Goal: Task Accomplishment & Management: Manage account settings

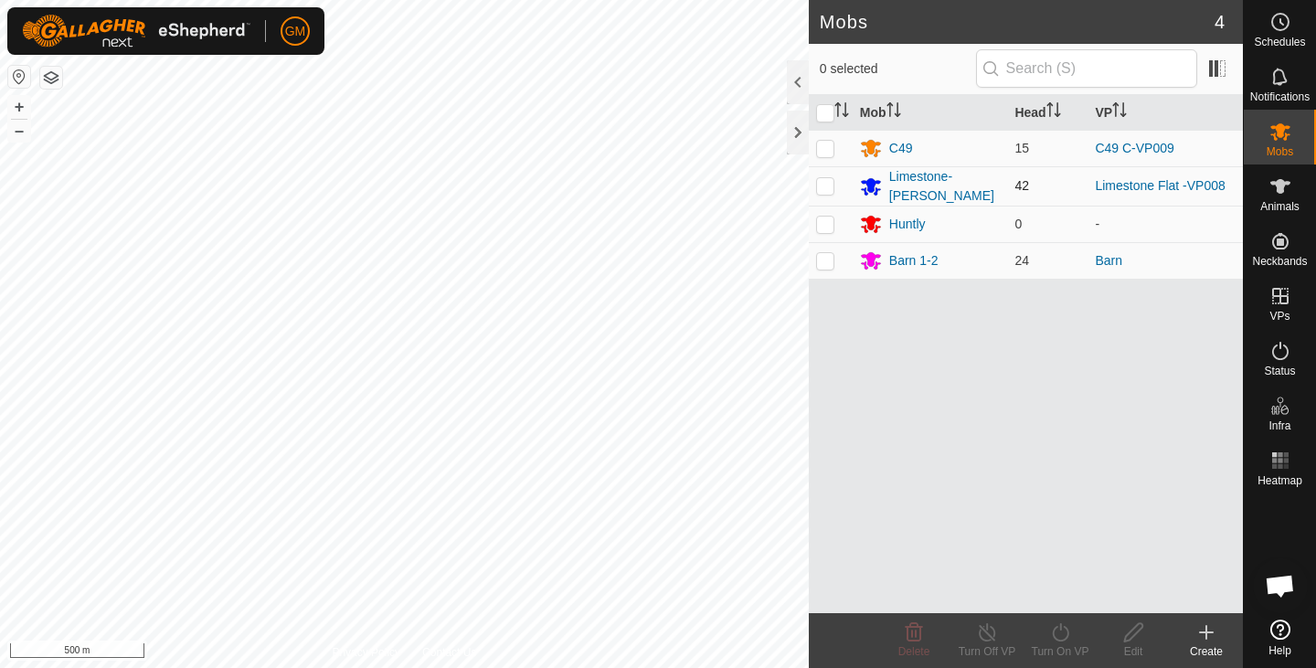
click at [827, 186] on p-checkbox at bounding box center [825, 185] width 18 height 15
click at [825, 187] on p-checkbox at bounding box center [825, 185] width 18 height 15
checkbox input "false"
click at [893, 185] on div "Limestone-[PERSON_NAME]" at bounding box center [945, 186] width 112 height 38
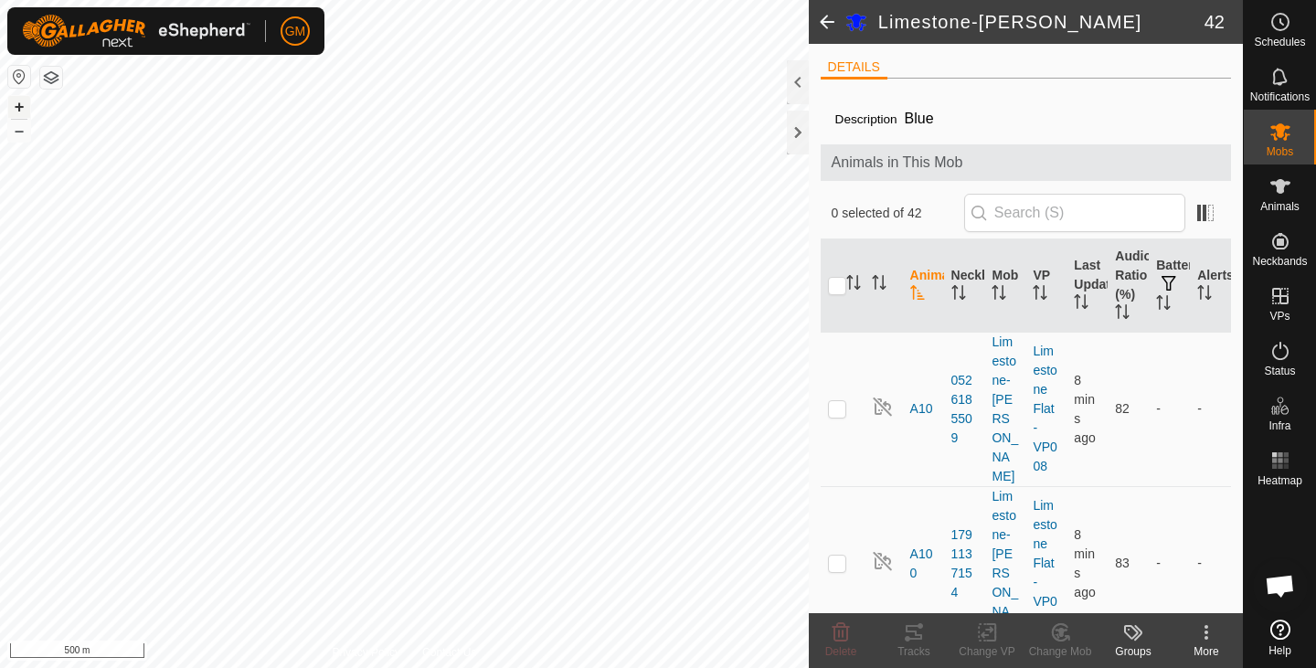
click at [27, 104] on button "+" at bounding box center [19, 107] width 22 height 22
click at [14, 111] on button "+" at bounding box center [19, 107] width 22 height 22
click at [11, 101] on button "+" at bounding box center [19, 107] width 22 height 22
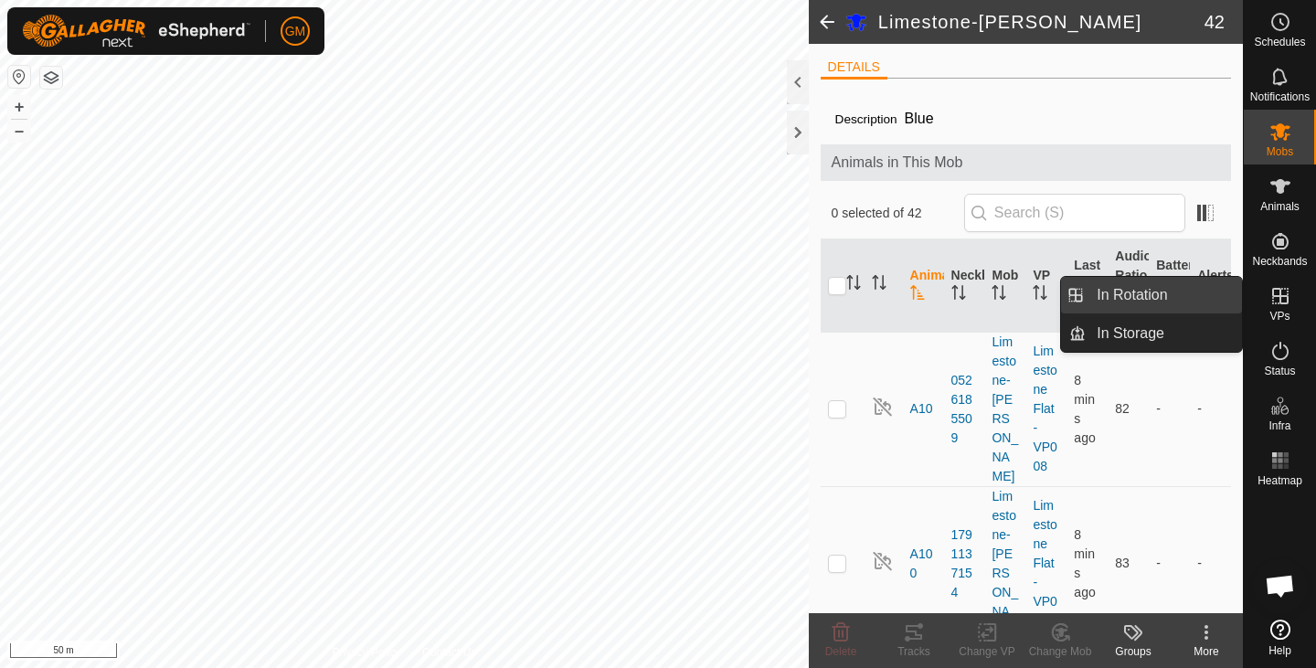
click at [1136, 300] on link "In Rotation" at bounding box center [1164, 295] width 156 height 37
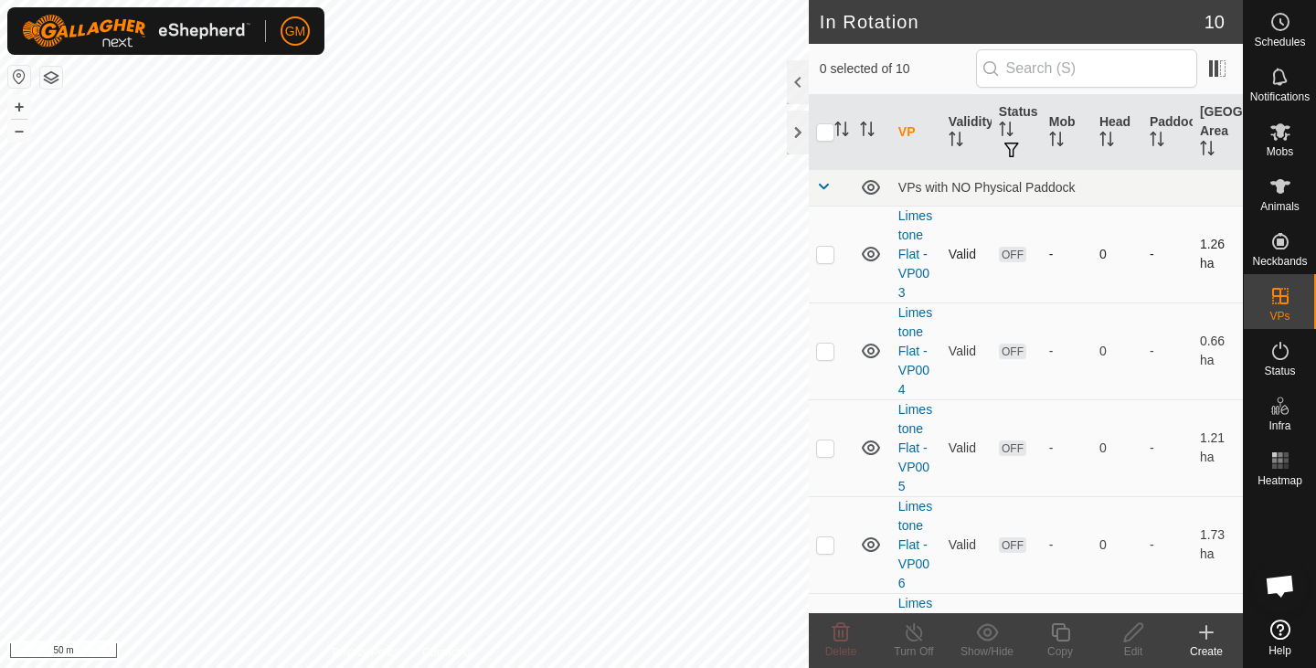
checkbox input "true"
click at [1059, 633] on icon at bounding box center [1060, 633] width 23 height 22
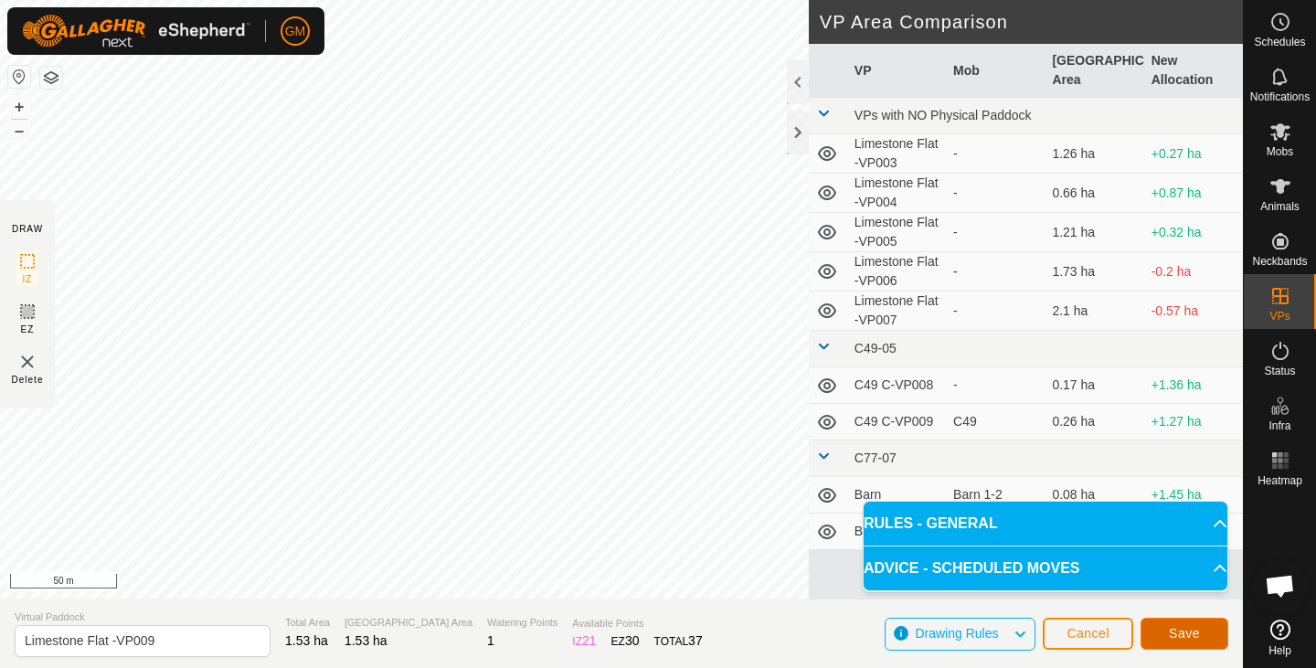
click at [1171, 628] on span "Save" at bounding box center [1184, 633] width 31 height 15
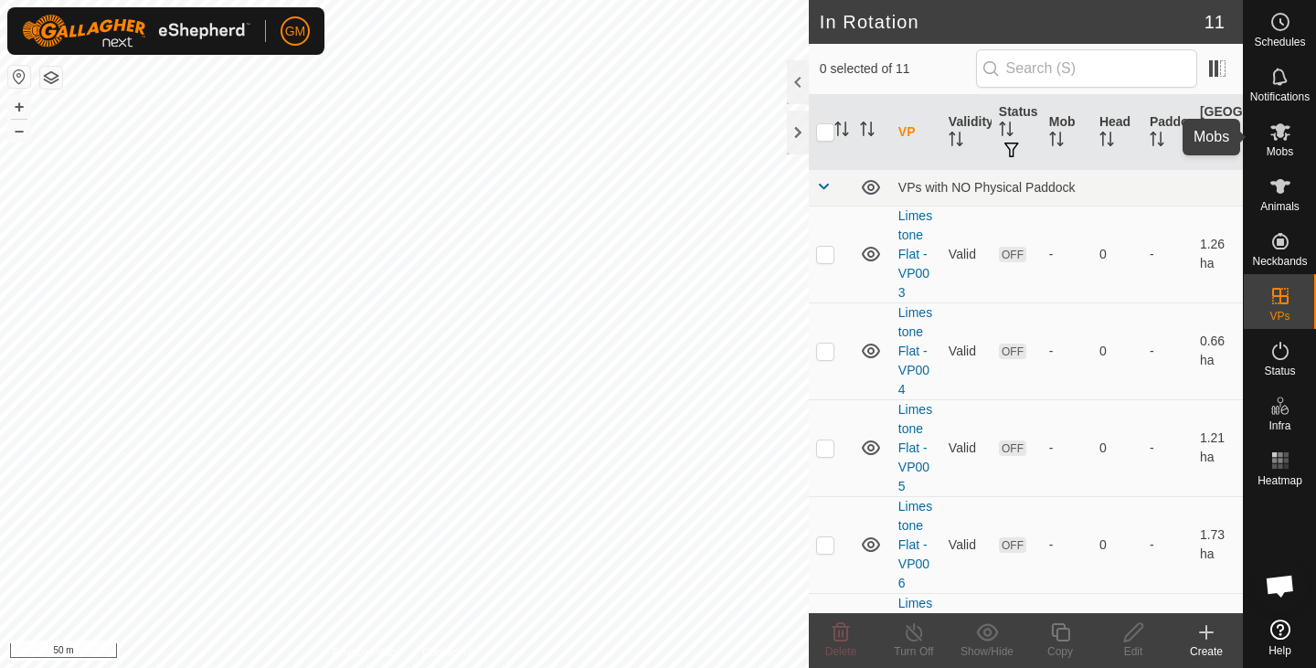
click at [1288, 146] on span "Mobs" at bounding box center [1280, 151] width 27 height 11
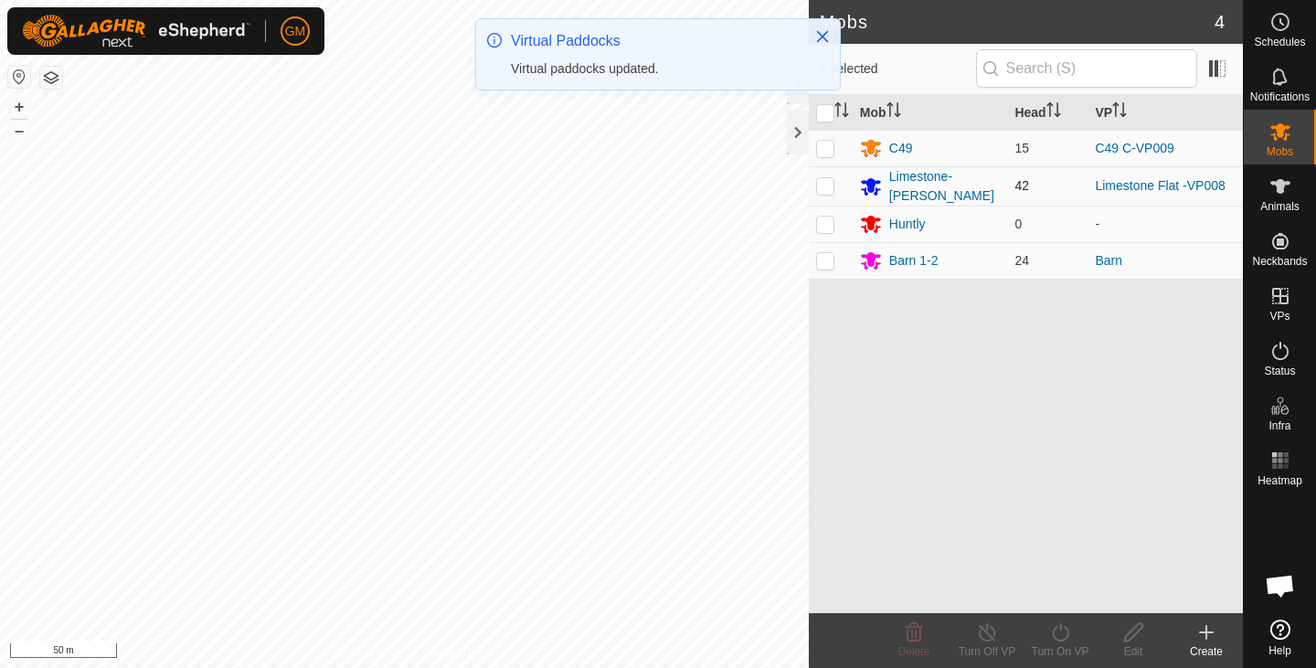
click at [825, 188] on p-checkbox at bounding box center [825, 185] width 18 height 15
checkbox input "true"
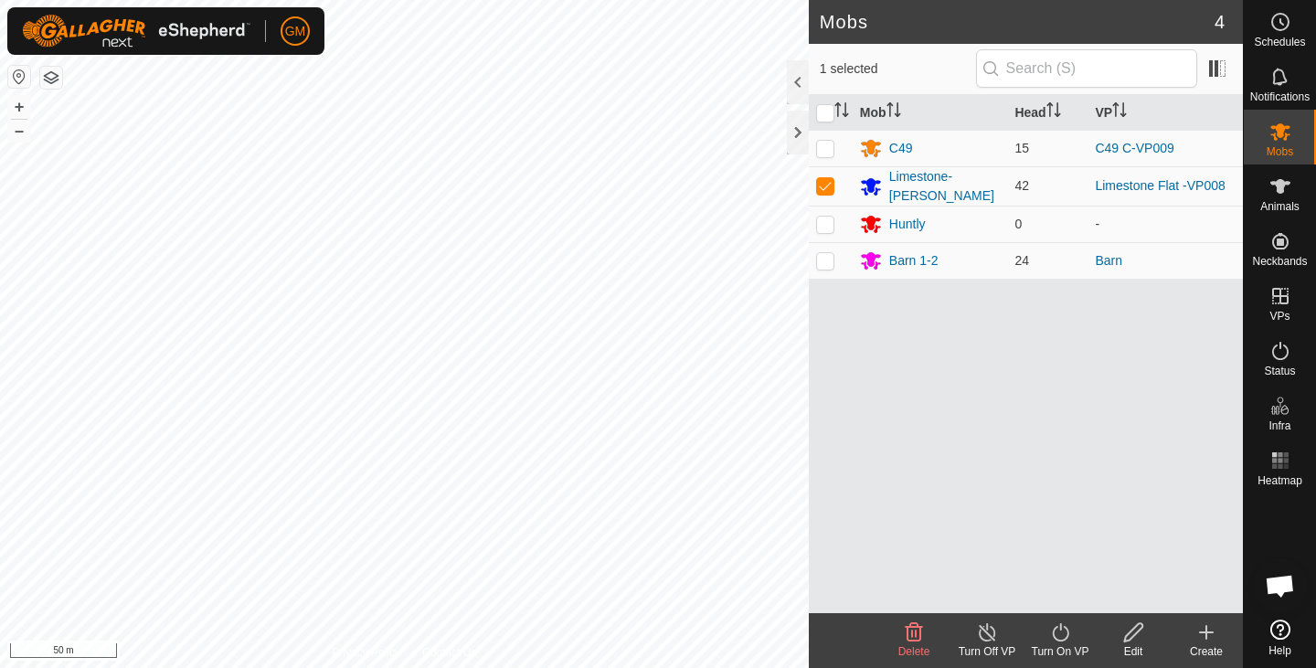
click at [1068, 627] on icon at bounding box center [1060, 633] width 23 height 22
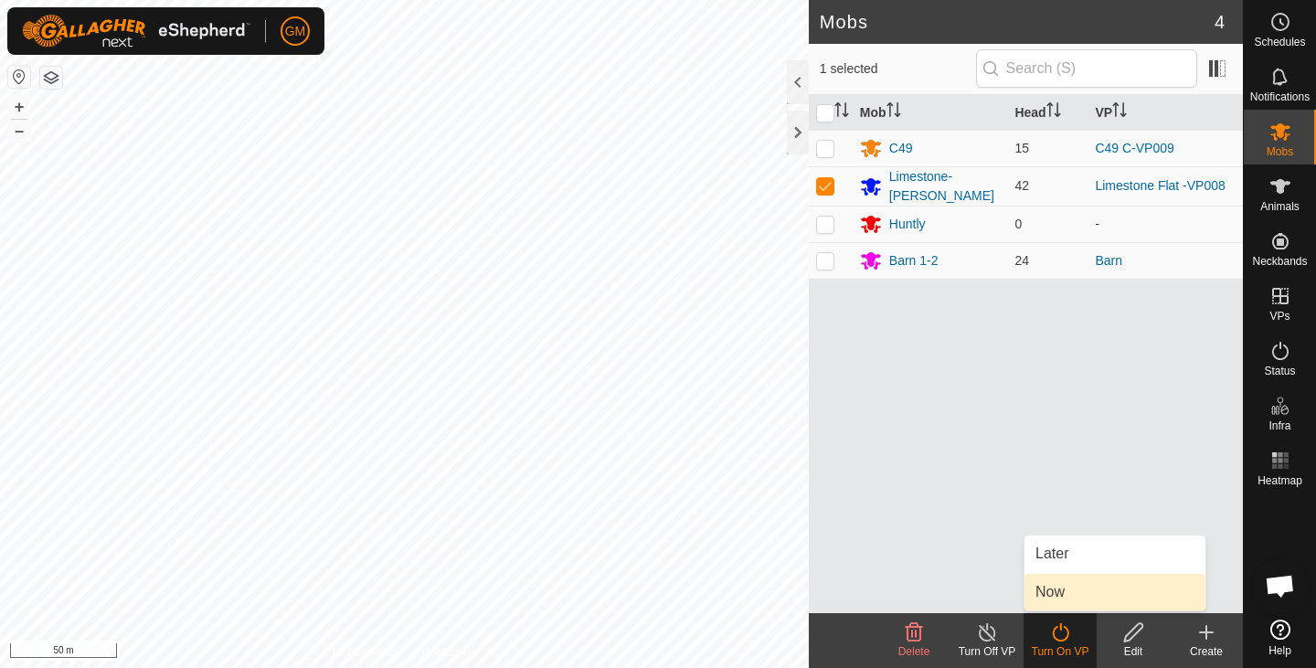
click at [1059, 592] on link "Now" at bounding box center [1115, 592] width 181 height 37
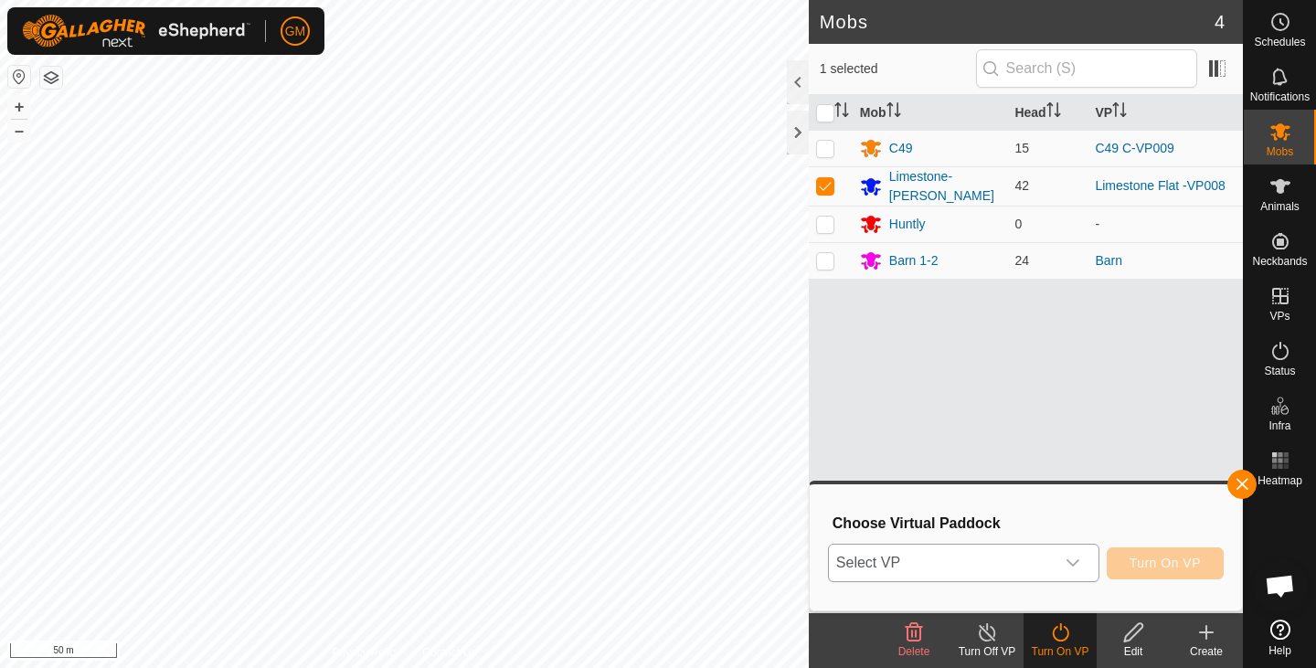
click at [1077, 565] on icon "dropdown trigger" at bounding box center [1073, 563] width 15 height 15
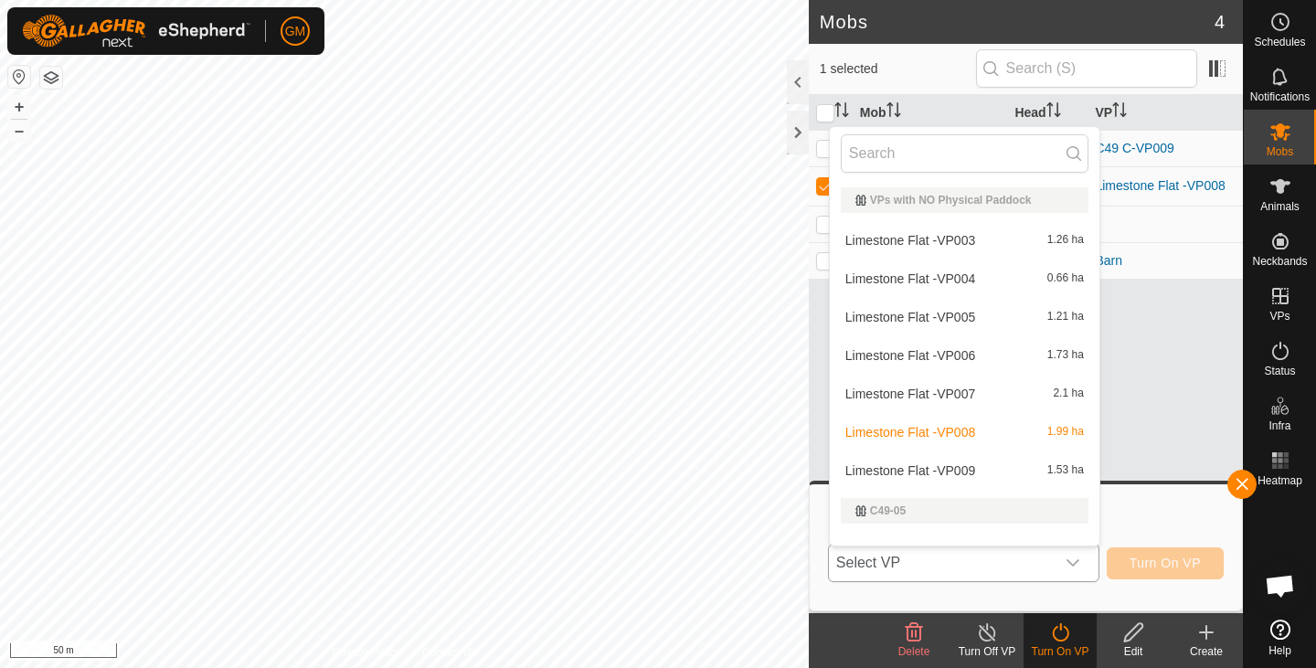
scroll to position [24, 0]
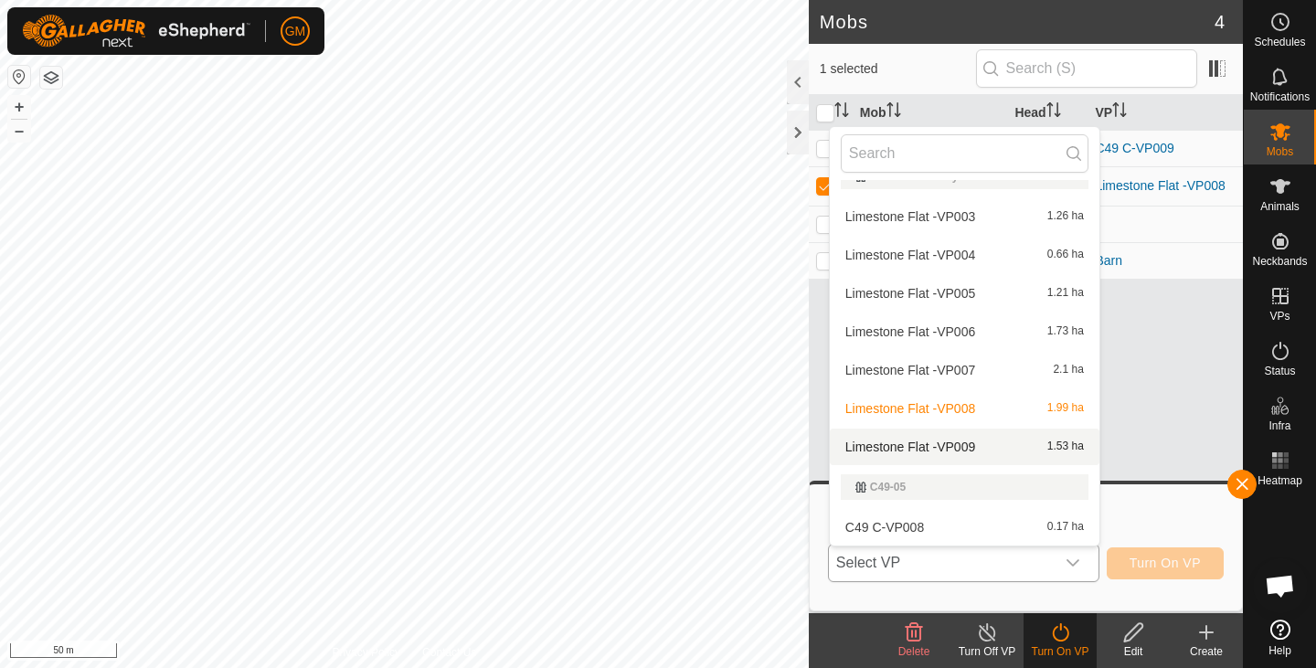
click at [956, 447] on li "Limestone Flat -VP009 1.53 ha" at bounding box center [965, 447] width 270 height 37
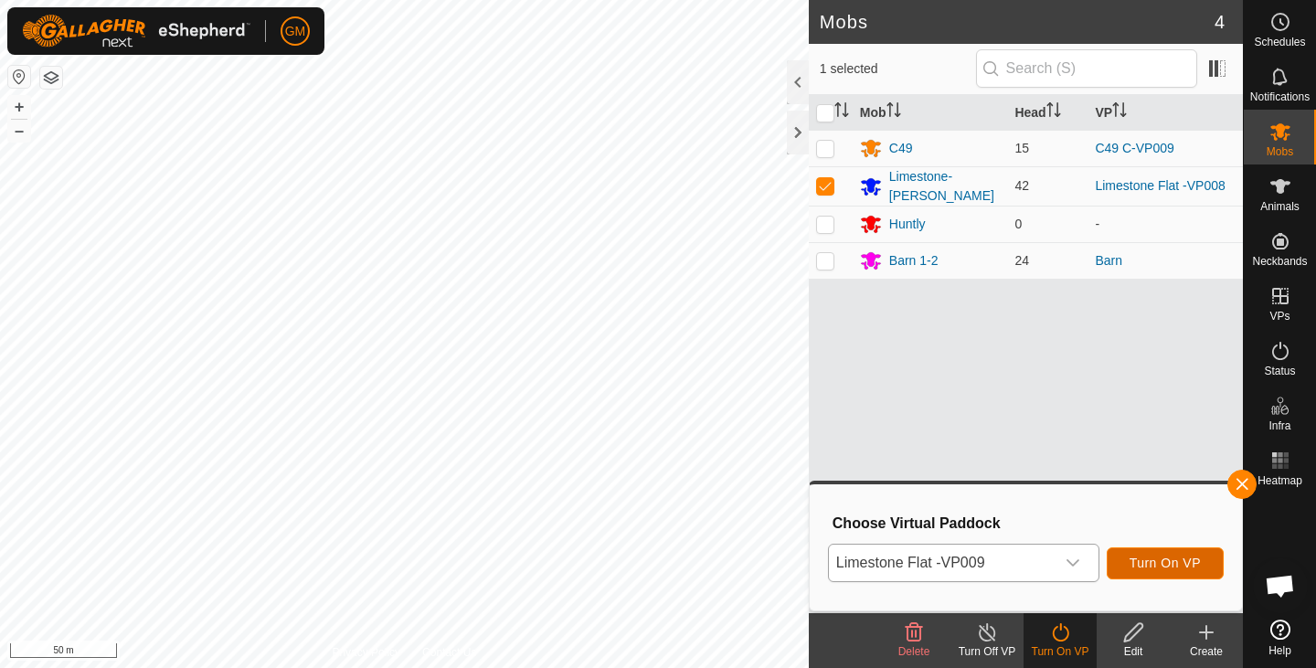
click at [1152, 558] on span "Turn On VP" at bounding box center [1165, 563] width 71 height 15
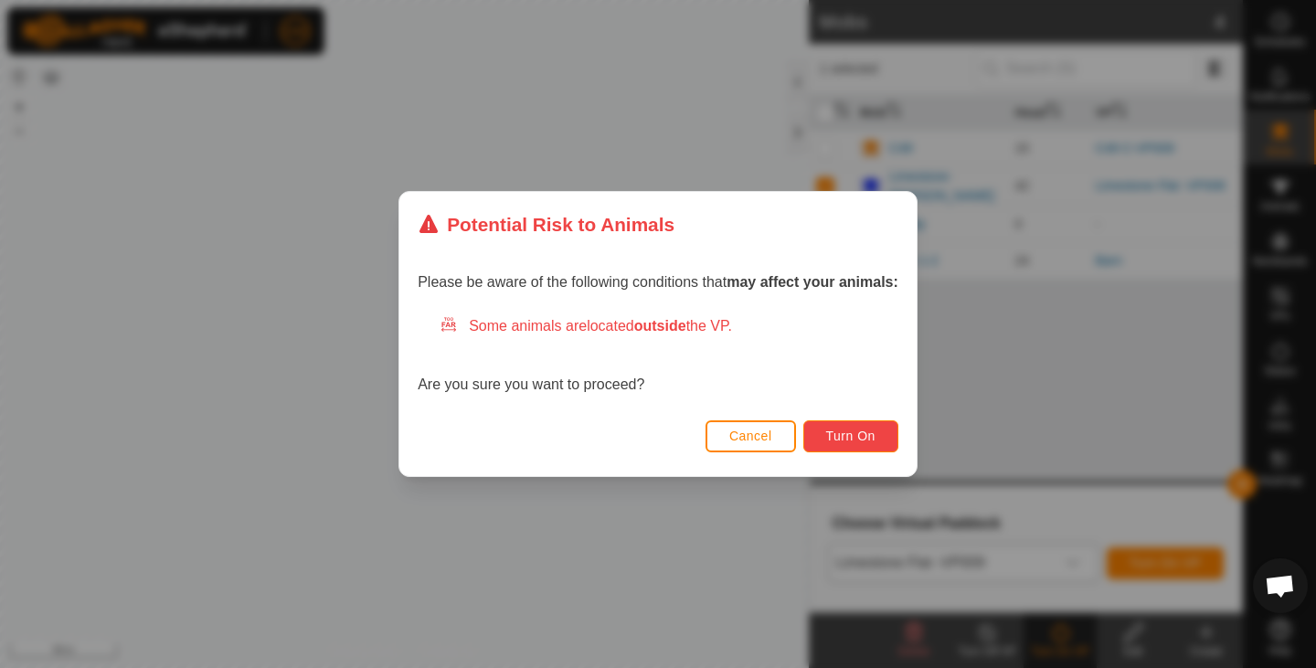
click at [857, 435] on span "Turn On" at bounding box center [850, 436] width 49 height 15
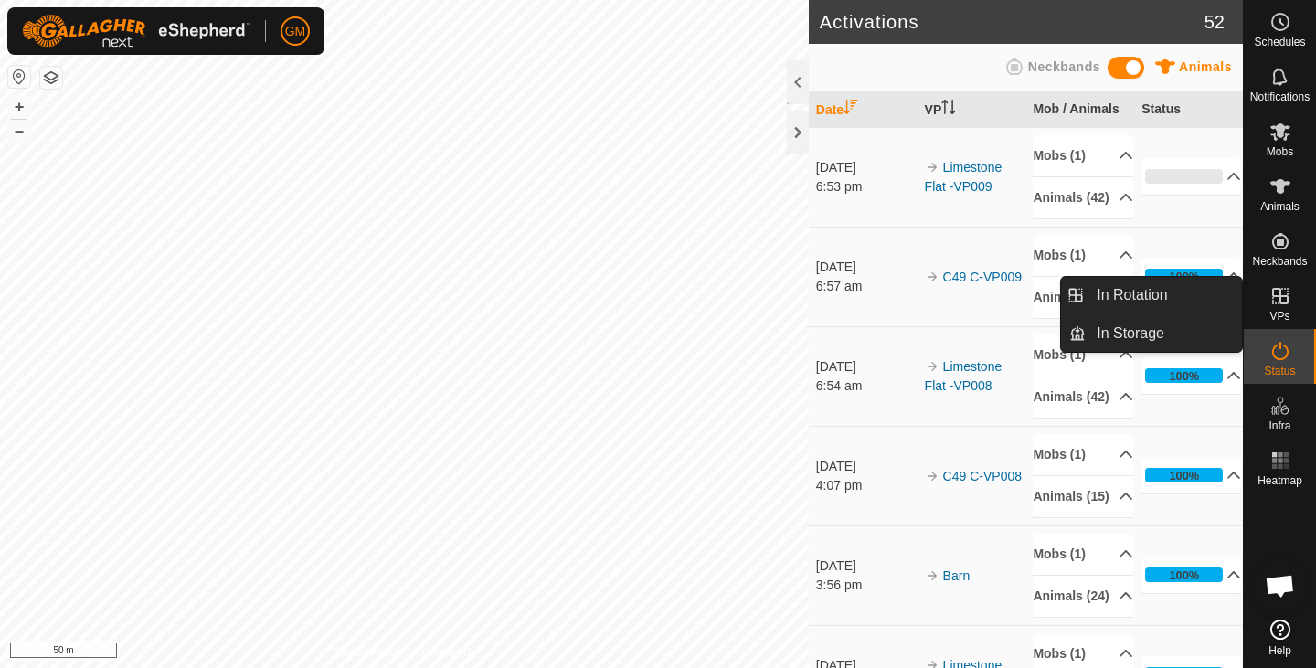
click at [1272, 303] on icon at bounding box center [1281, 296] width 22 height 22
click at [1130, 299] on link "In Rotation" at bounding box center [1164, 295] width 156 height 37
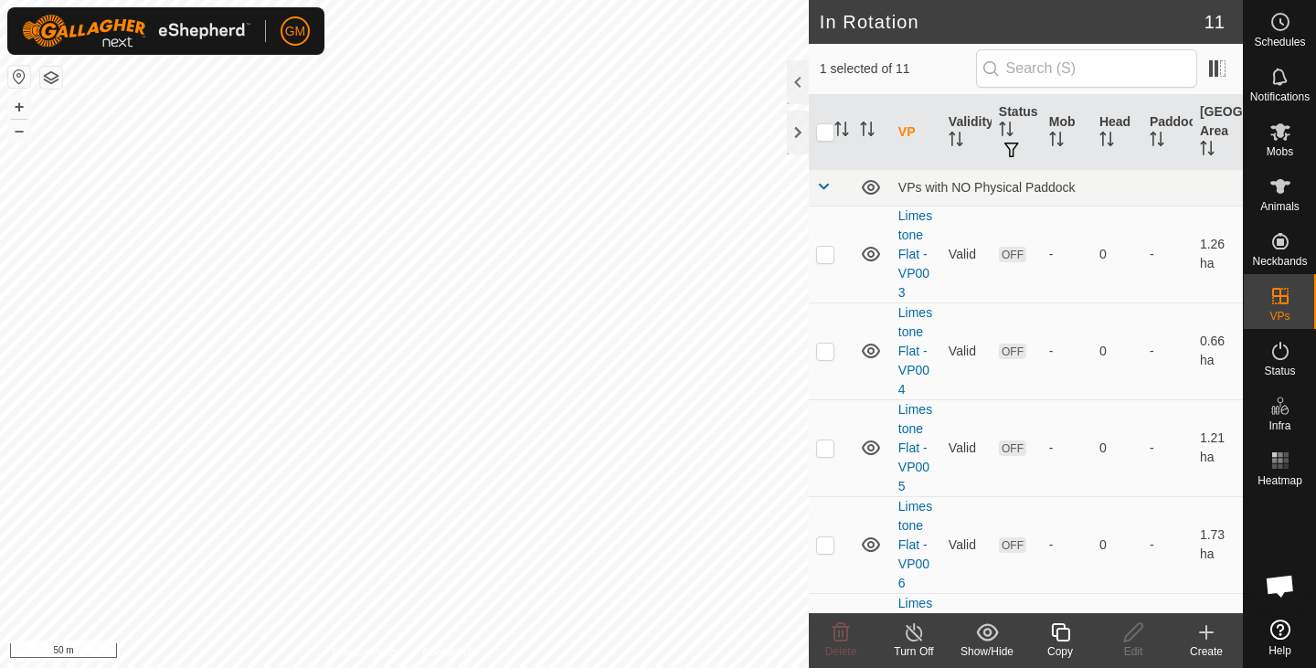
click at [1064, 633] on icon at bounding box center [1060, 633] width 23 height 22
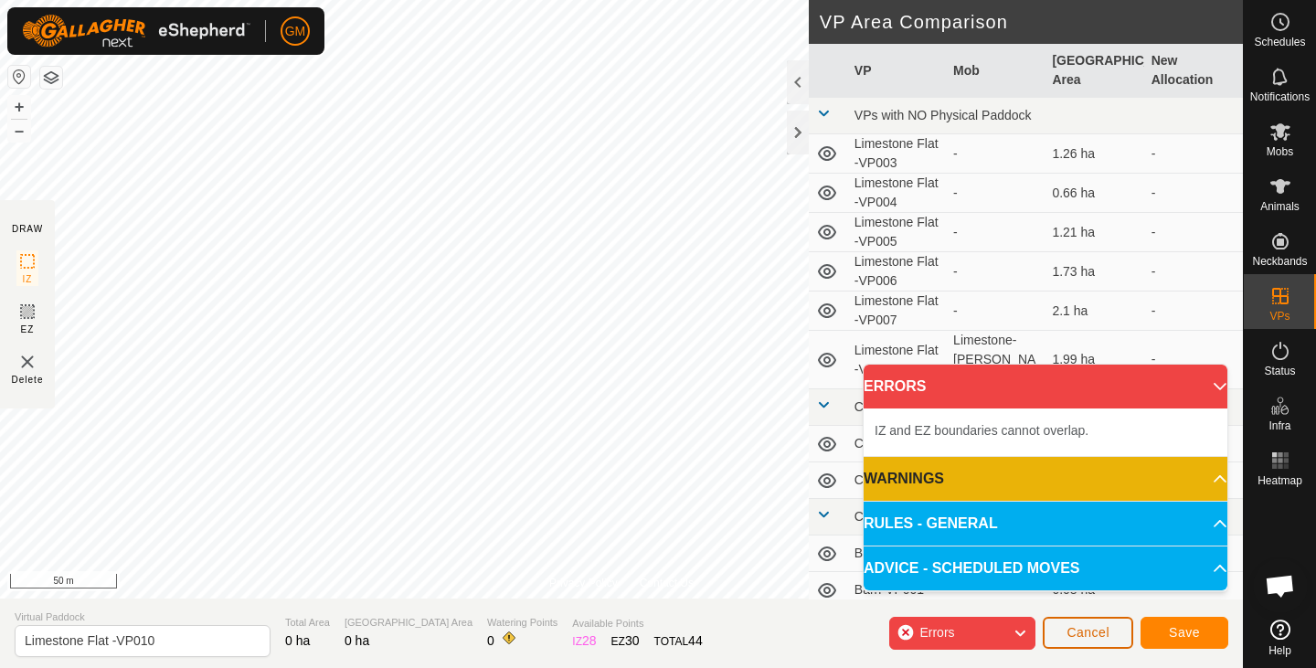
click at [1063, 627] on button "Cancel" at bounding box center [1088, 633] width 90 height 32
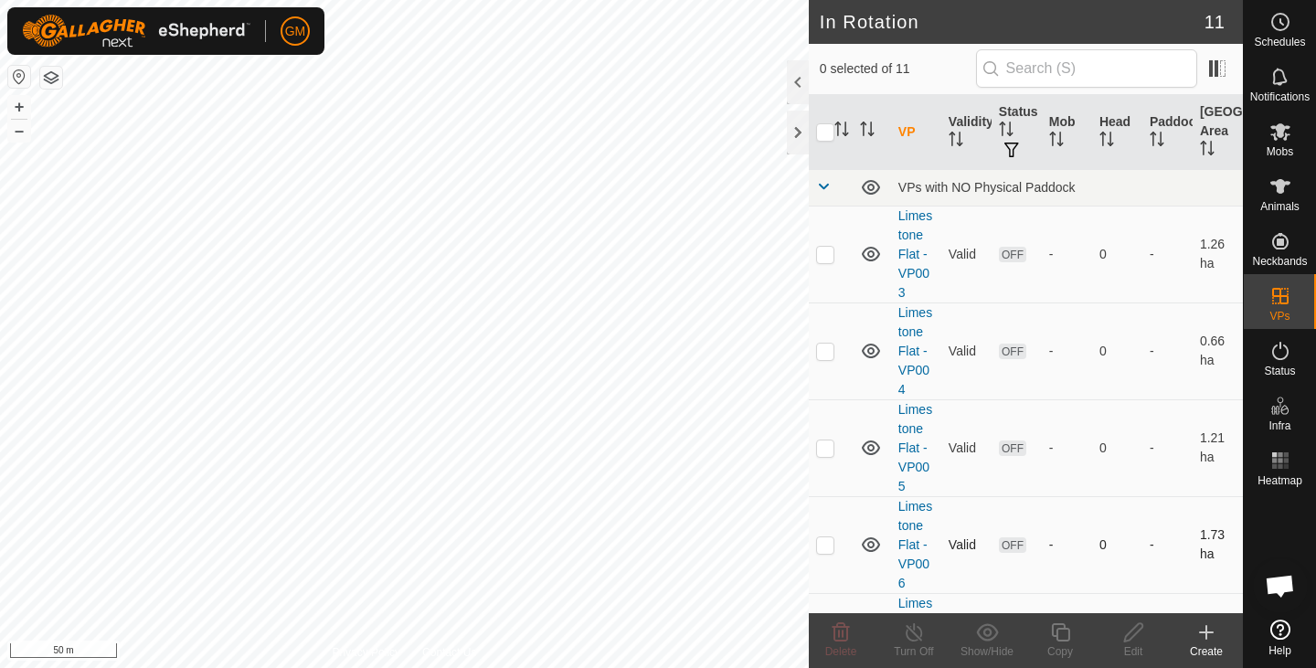
checkbox input "true"
click at [1060, 632] on icon at bounding box center [1060, 633] width 23 height 22
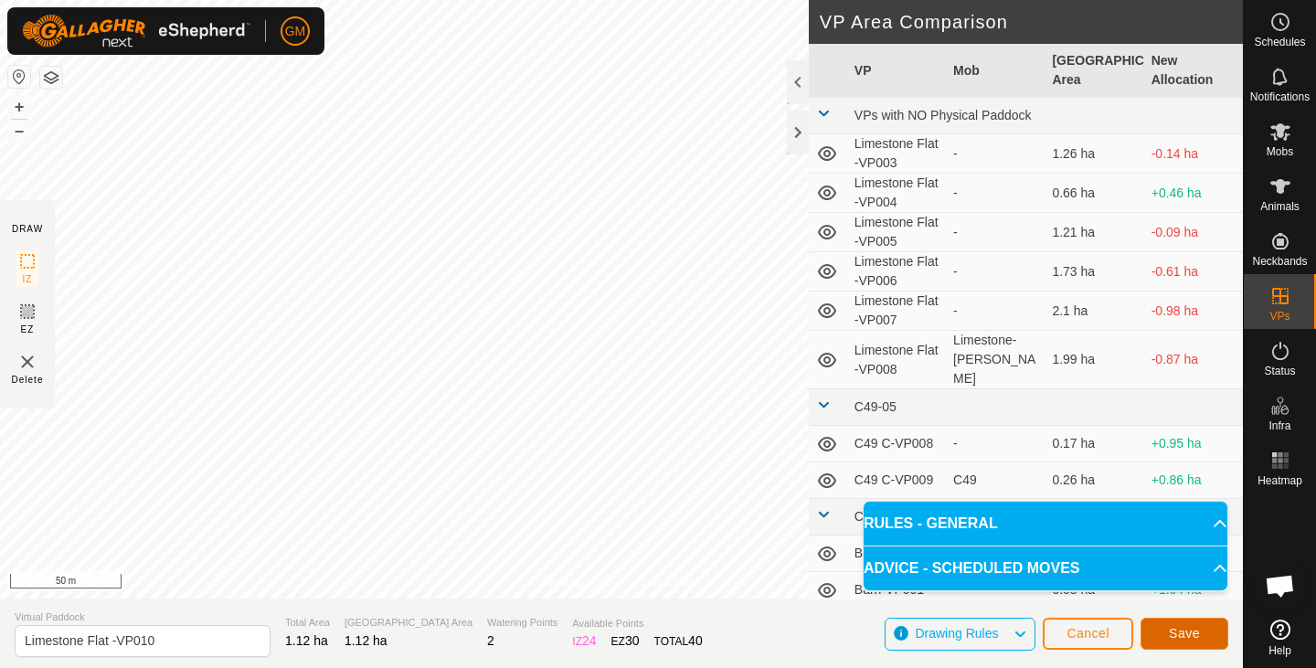
click at [1172, 625] on button "Save" at bounding box center [1185, 634] width 88 height 32
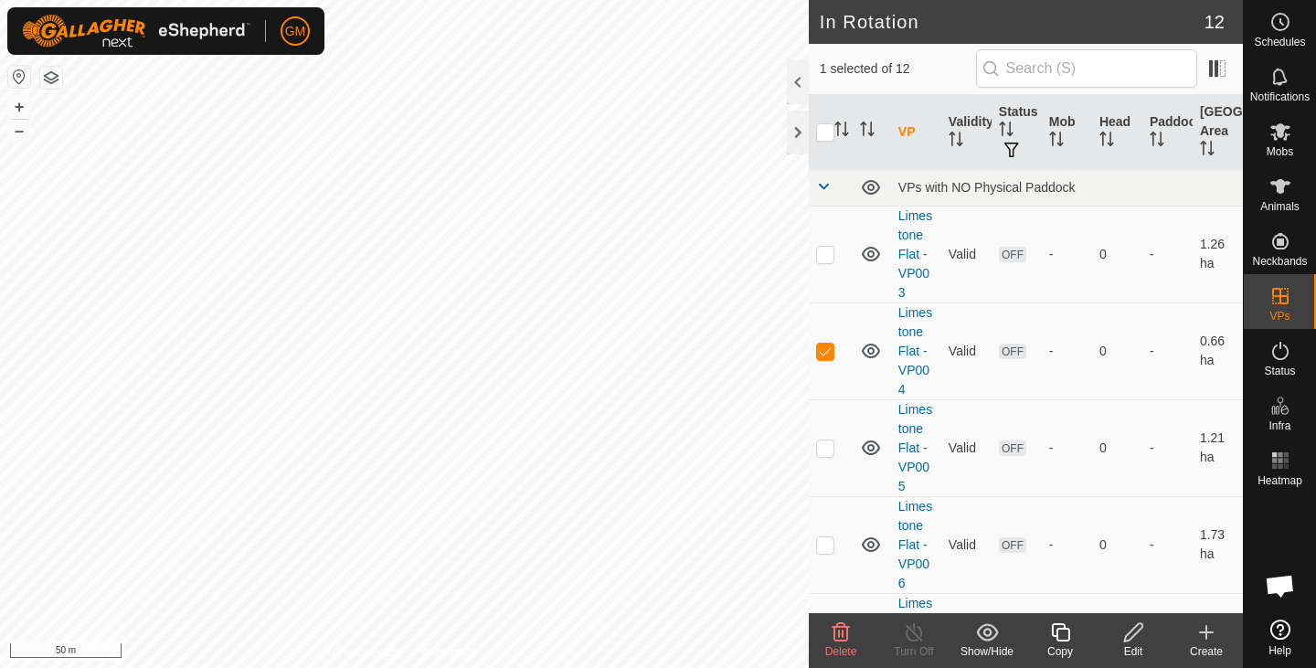
click at [832, 628] on icon at bounding box center [841, 633] width 22 height 22
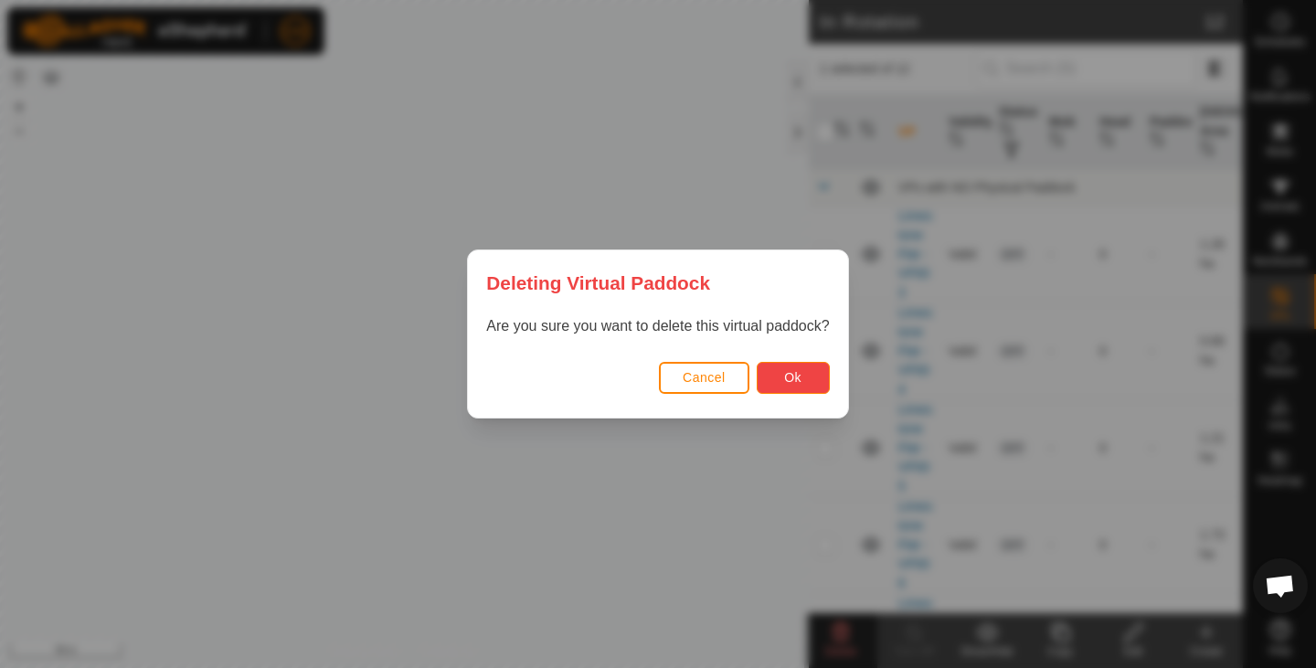
click at [782, 373] on button "Ok" at bounding box center [793, 378] width 73 height 32
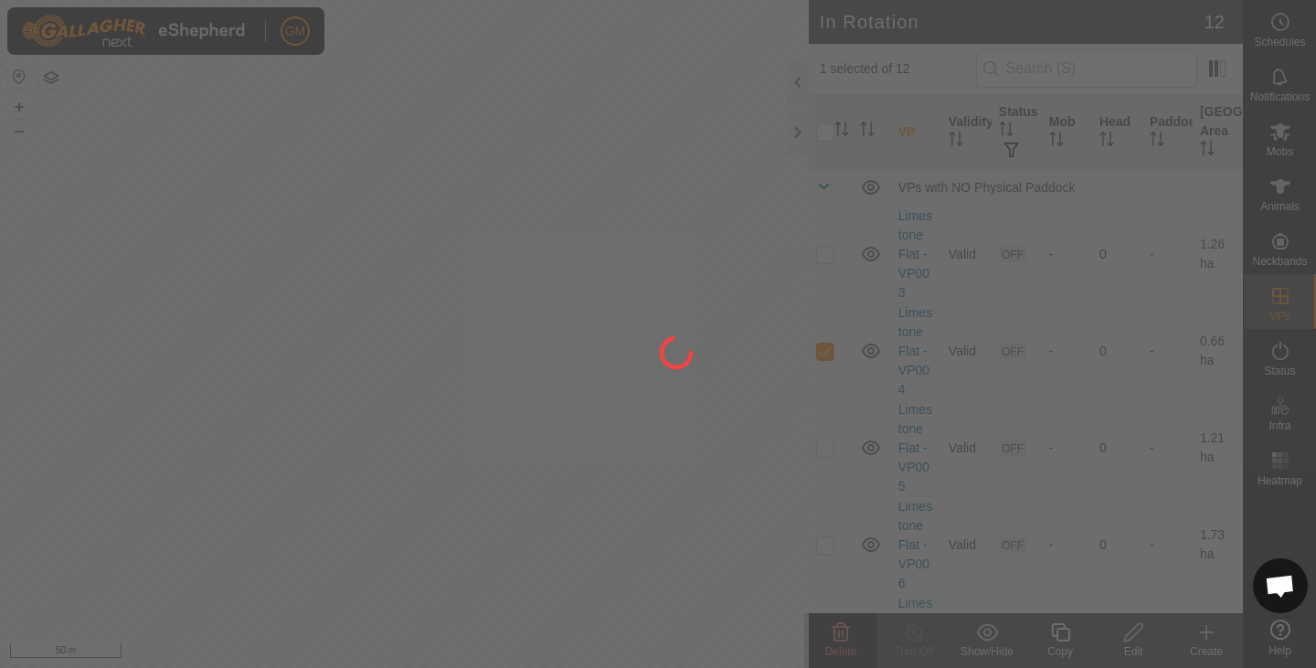
checkbox input "false"
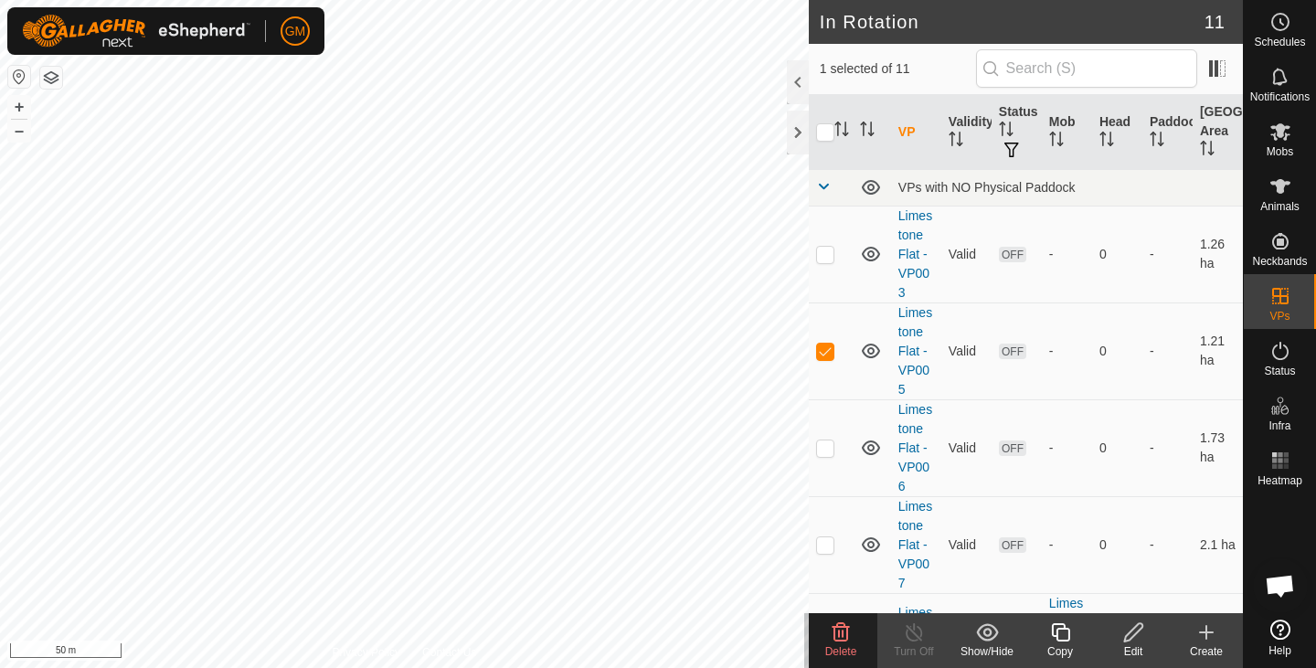
click at [834, 634] on icon at bounding box center [841, 632] width 17 height 18
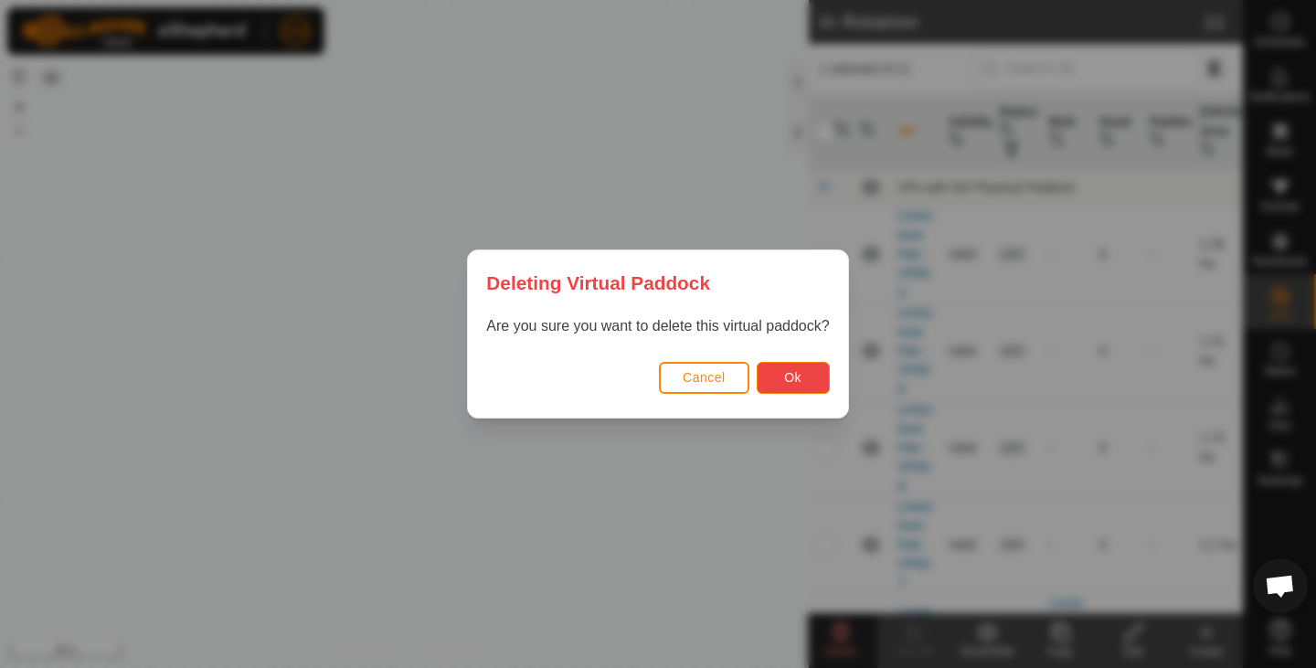
click at [797, 371] on span "Ok" at bounding box center [792, 377] width 17 height 15
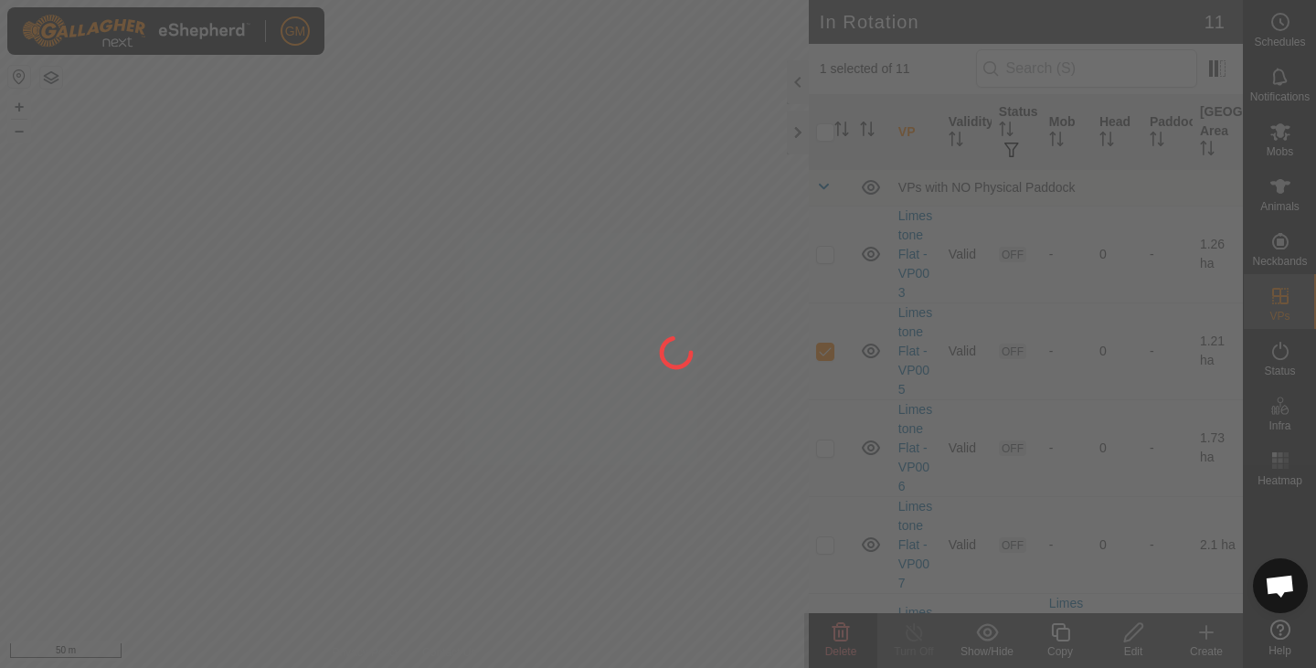
checkbox input "false"
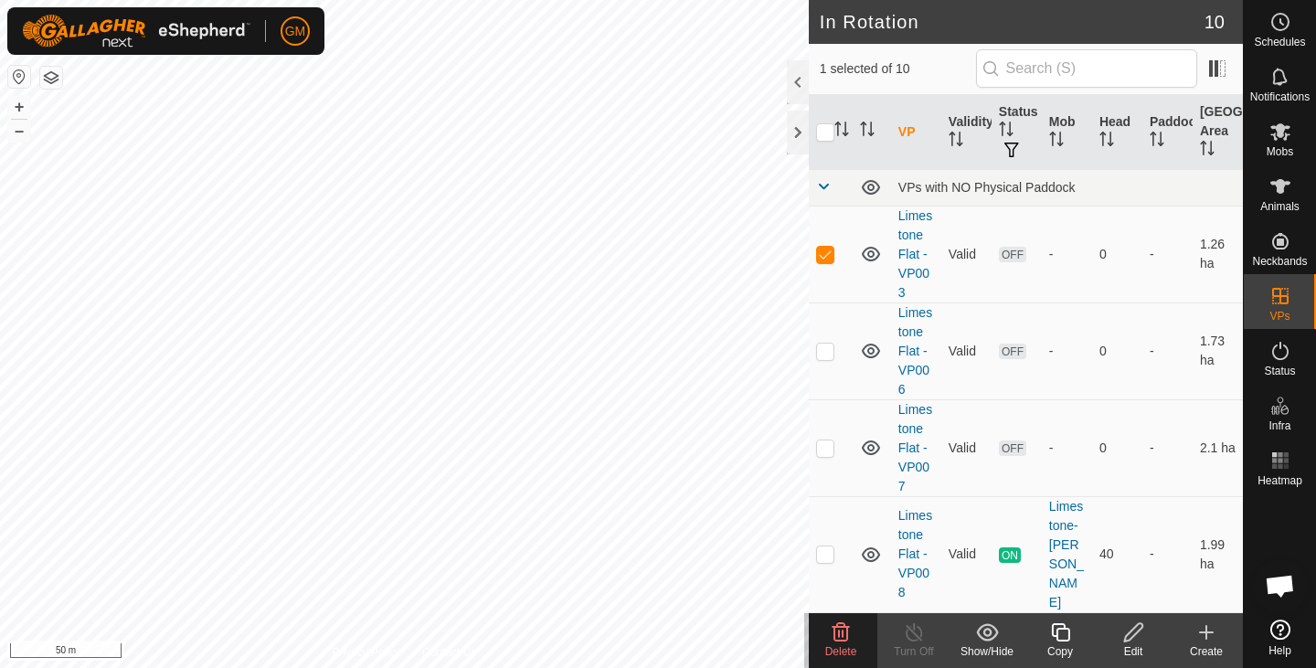
click at [840, 629] on icon at bounding box center [841, 633] width 22 height 22
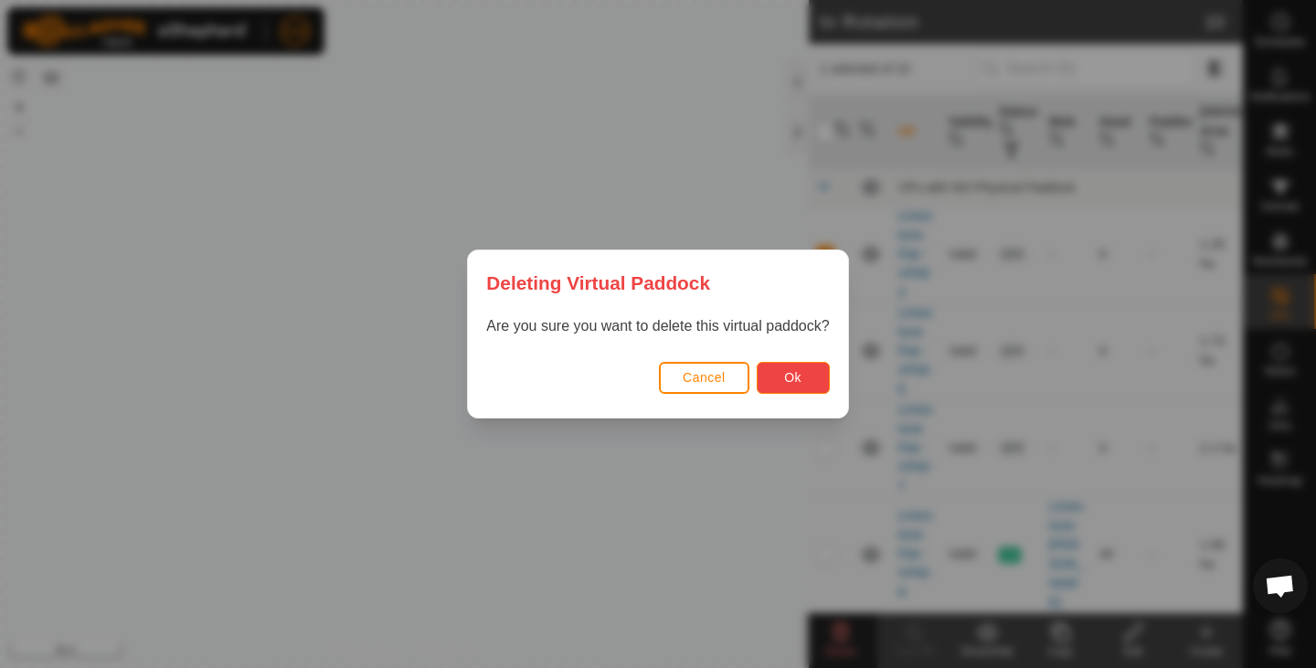
click at [798, 377] on span "Ok" at bounding box center [792, 377] width 17 height 15
checkbox input "false"
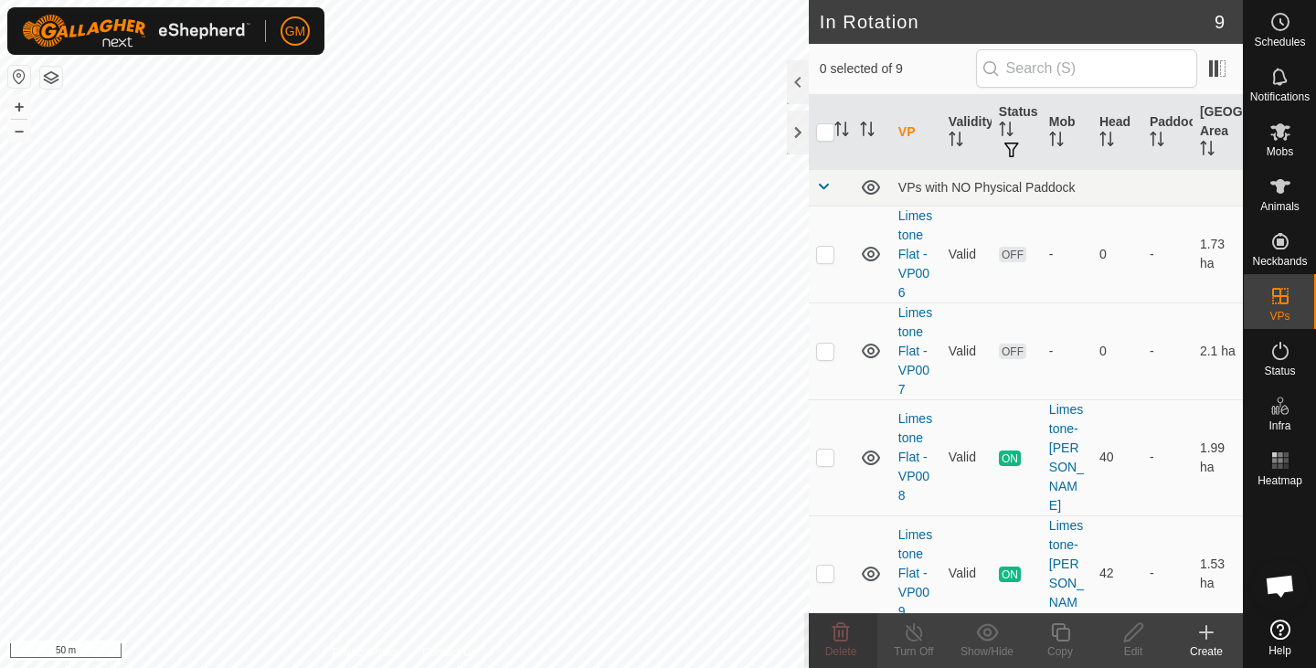
checkbox input "true"
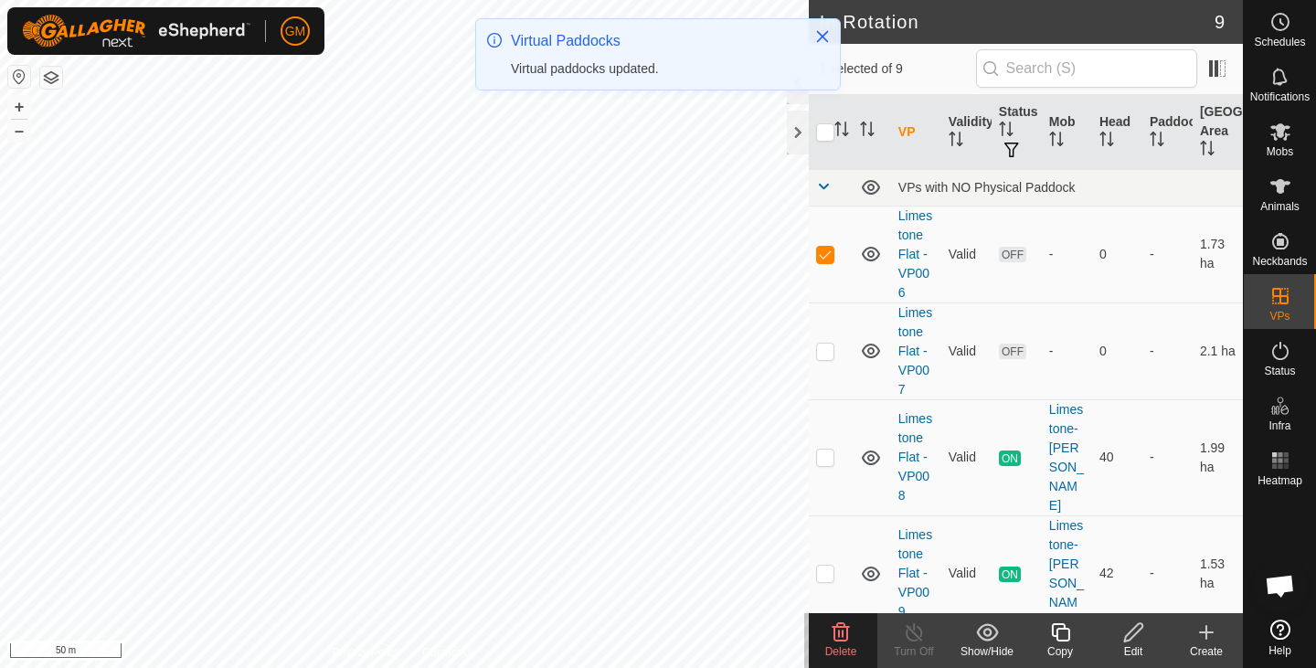
click at [830, 633] on icon at bounding box center [841, 633] width 22 height 22
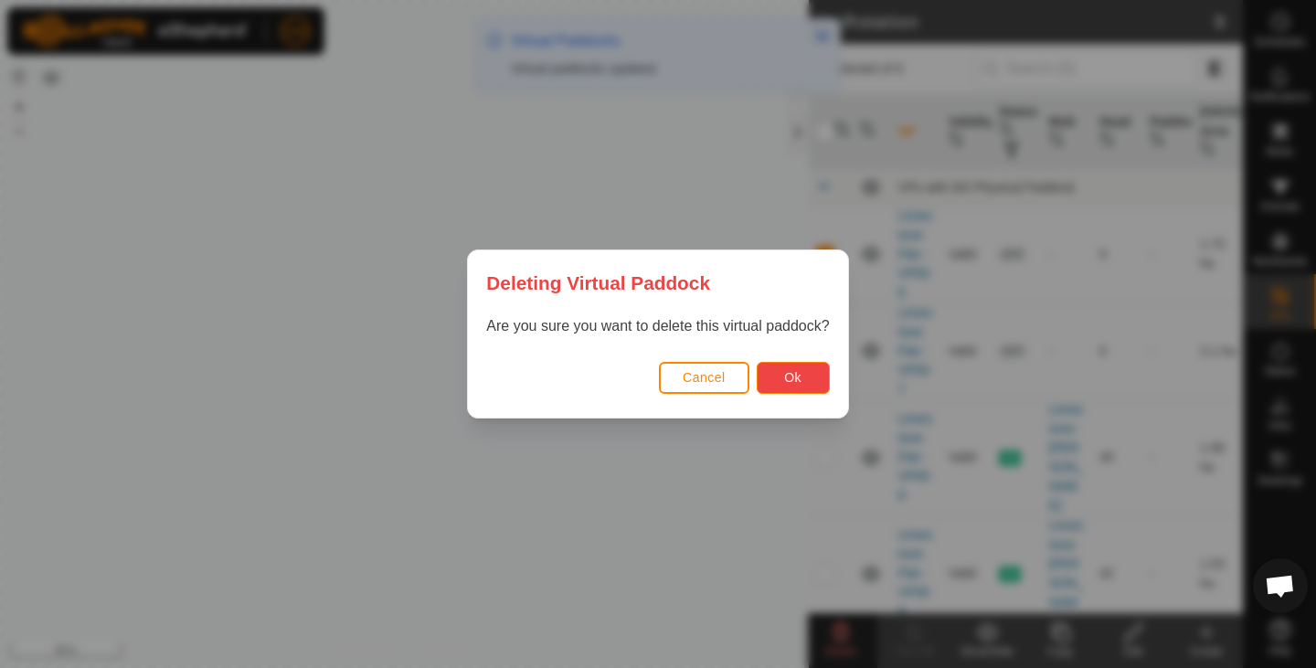
click at [791, 377] on span "Ok" at bounding box center [792, 377] width 17 height 15
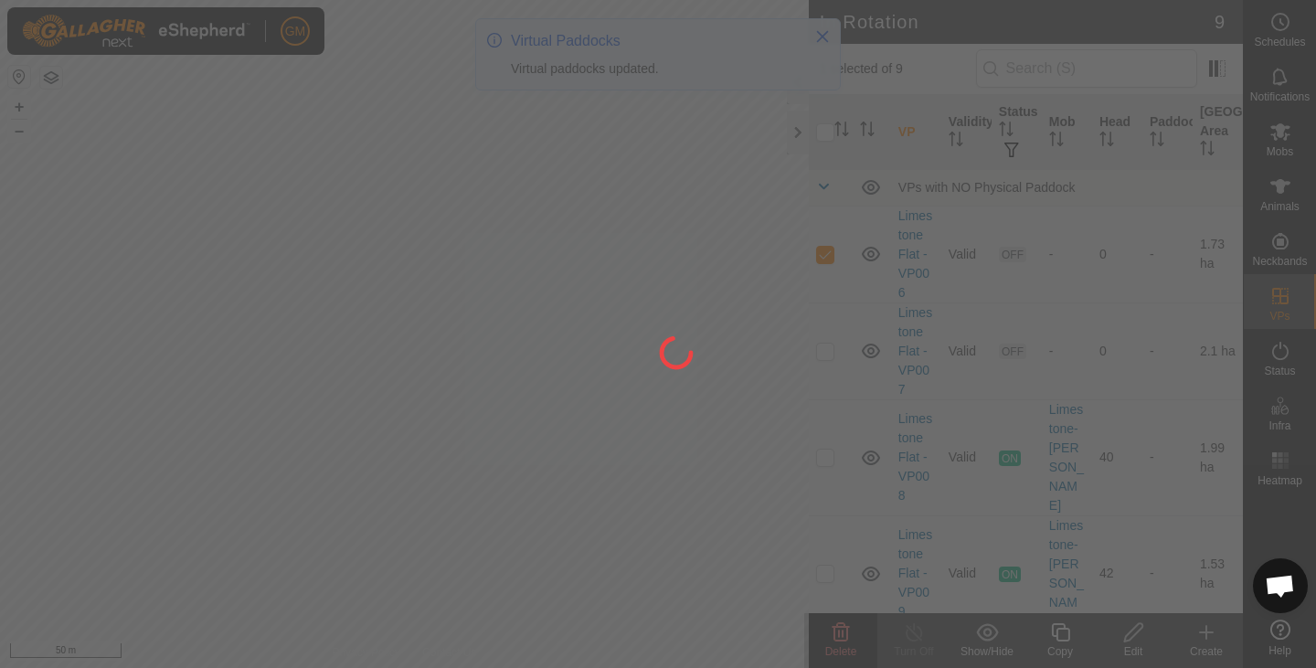
checkbox input "false"
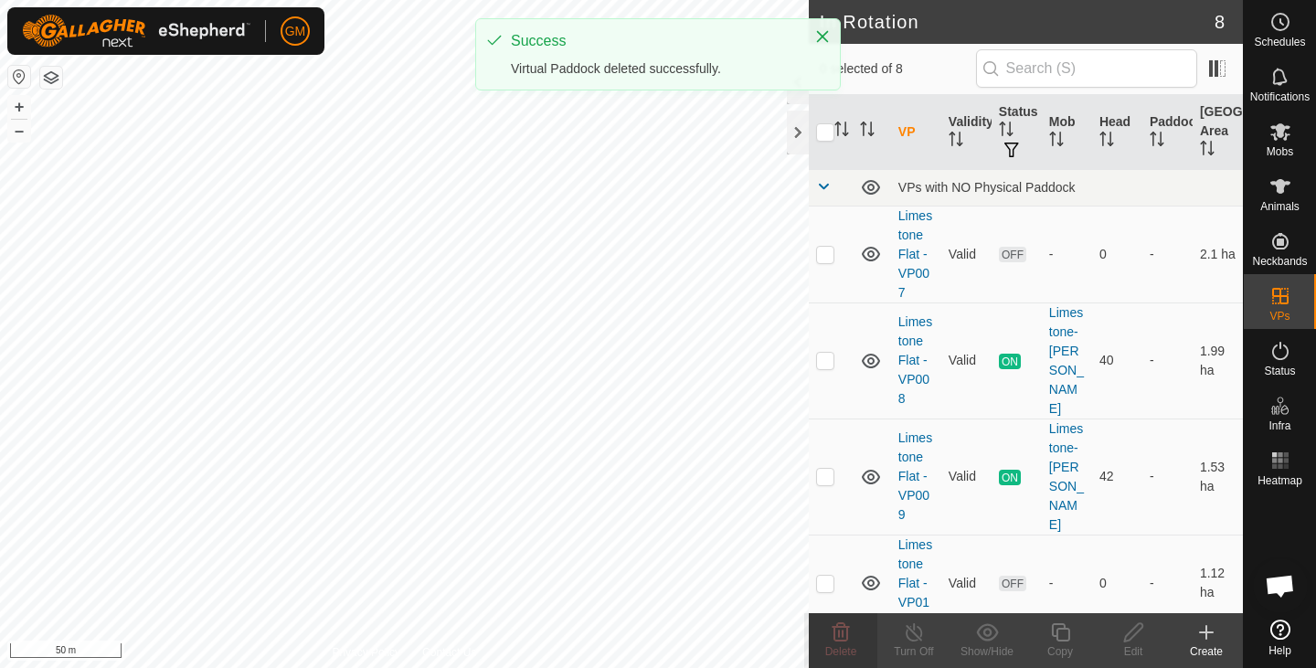
checkbox input "true"
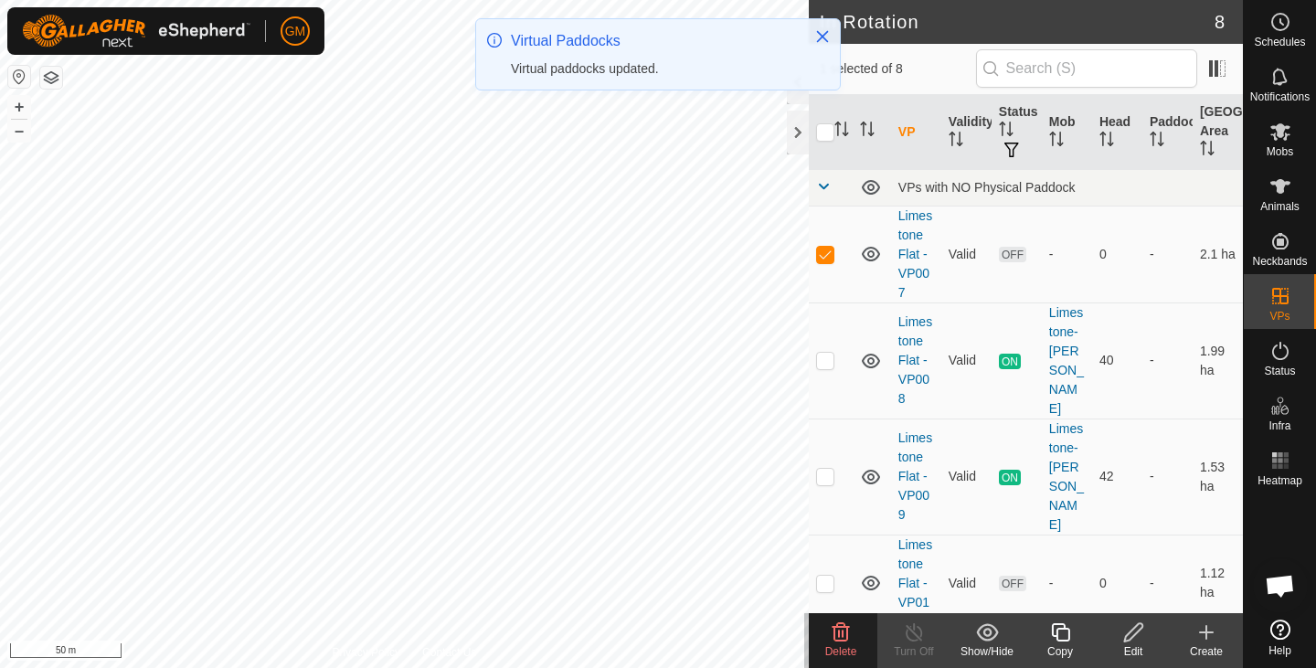
click at [850, 633] on icon at bounding box center [841, 633] width 22 height 22
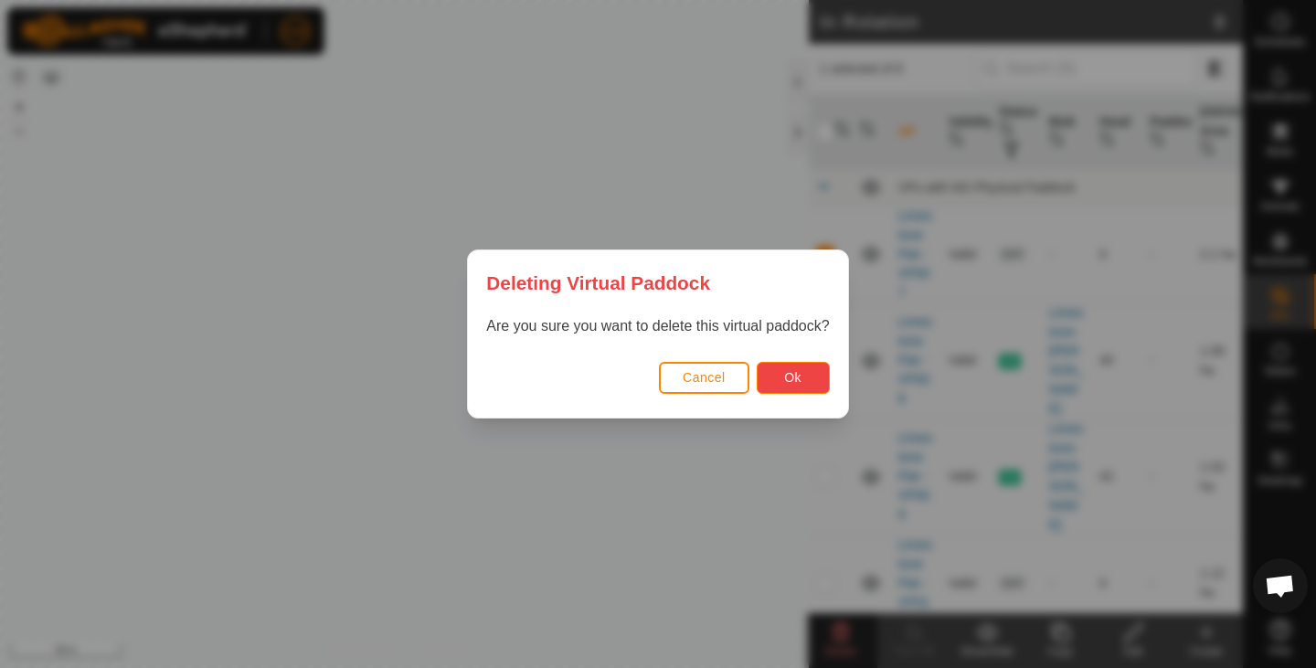
click at [791, 386] on button "Ok" at bounding box center [793, 378] width 73 height 32
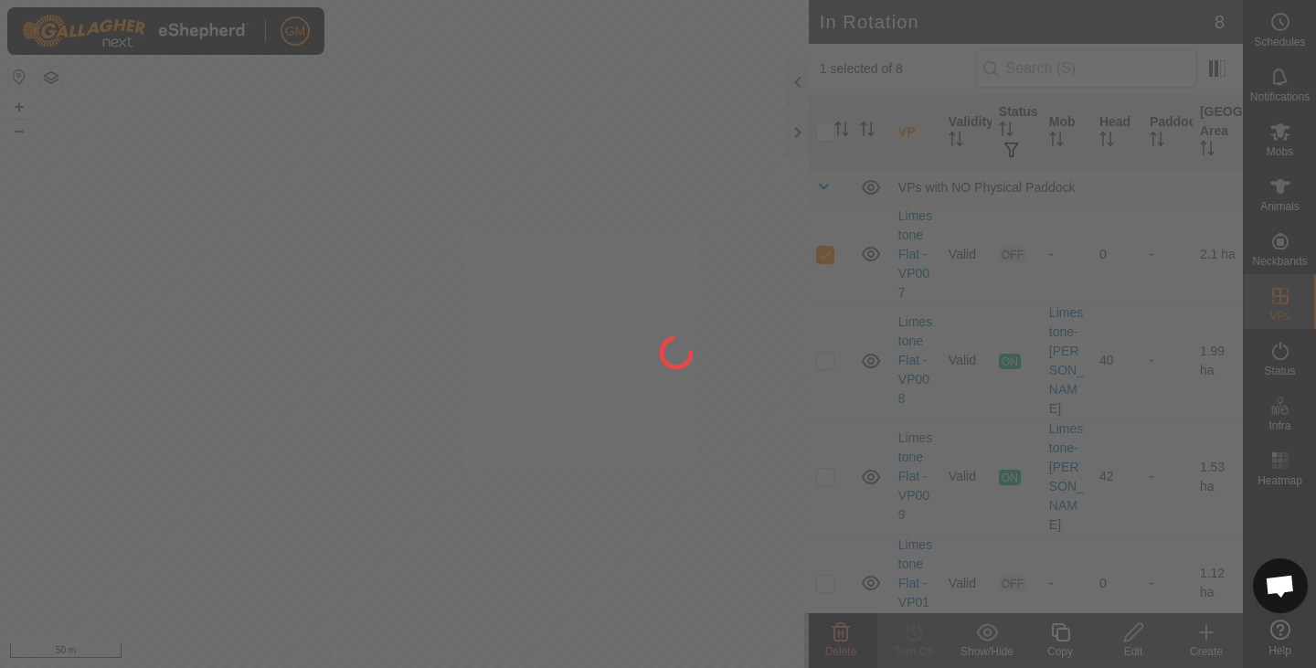
checkbox input "false"
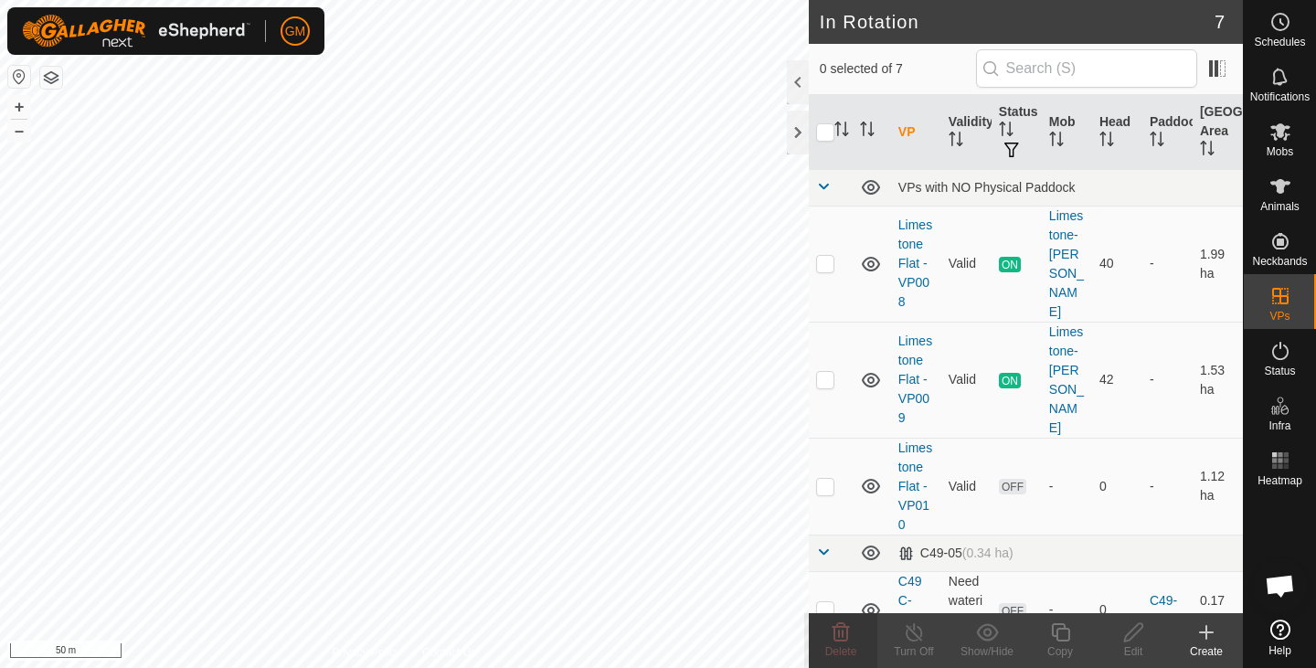
checkbox input "true"
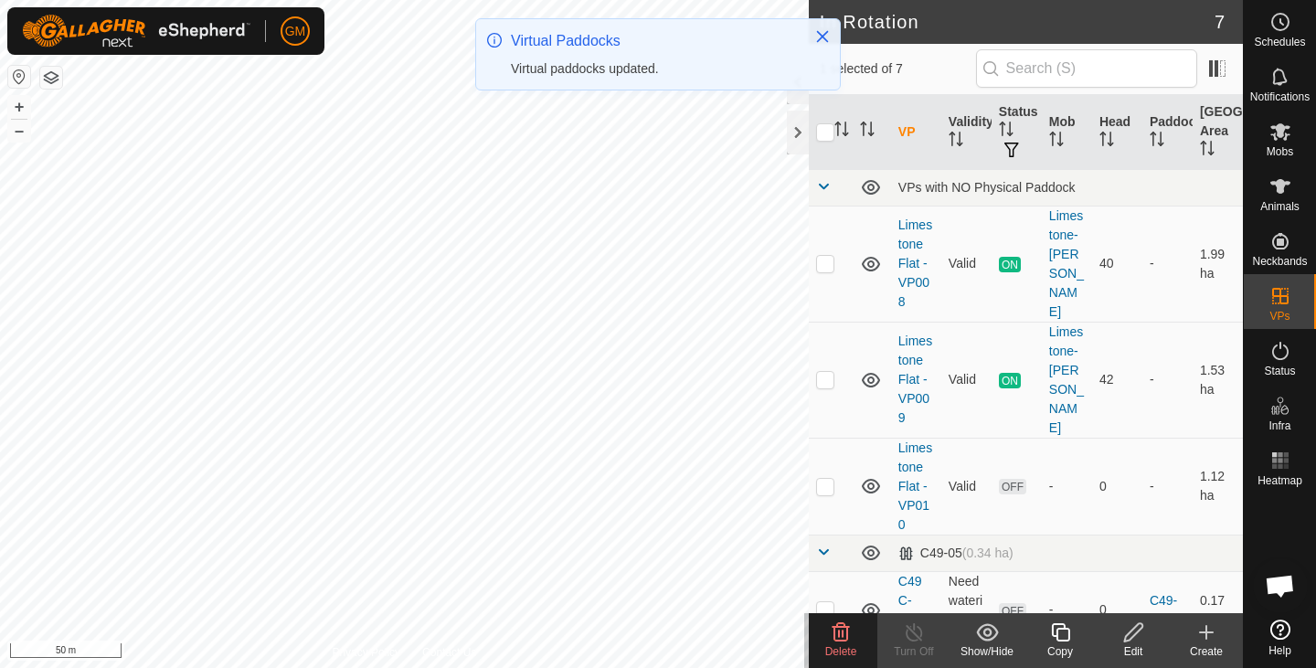
click at [1141, 633] on icon at bounding box center [1134, 633] width 23 height 22
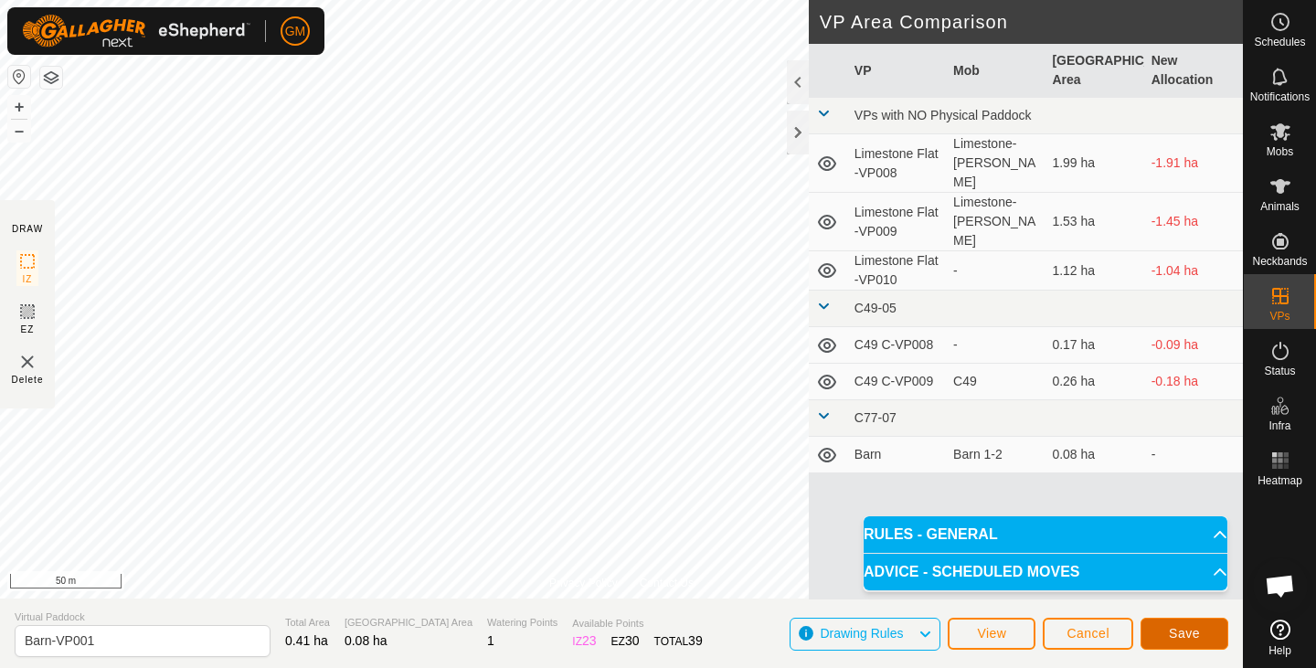
click at [1199, 626] on span "Save" at bounding box center [1184, 633] width 31 height 15
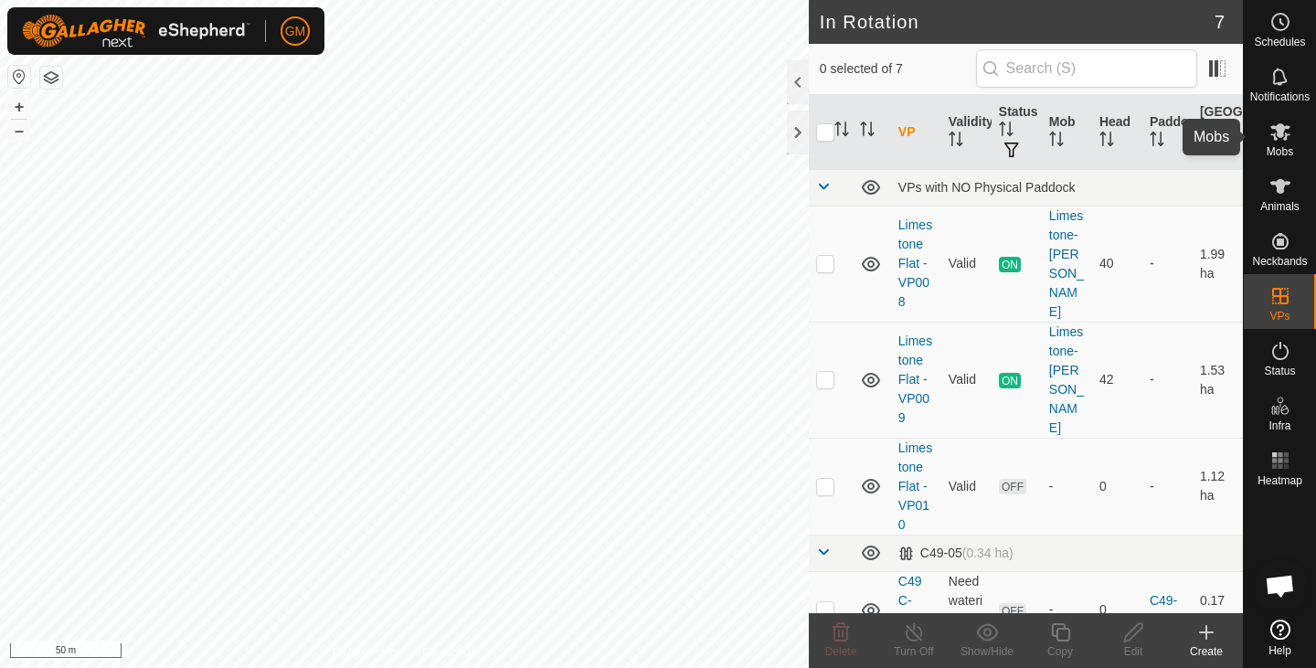
click at [1288, 131] on icon at bounding box center [1281, 132] width 22 height 22
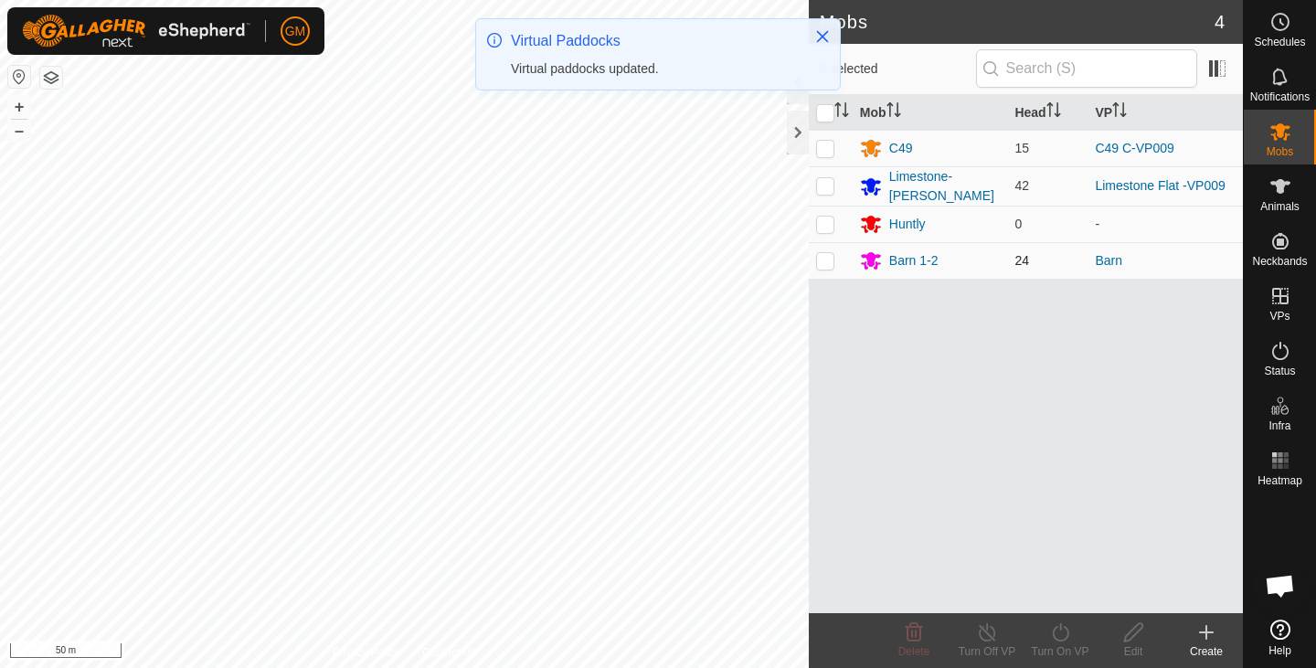
click at [825, 257] on p-checkbox at bounding box center [825, 260] width 18 height 15
checkbox input "true"
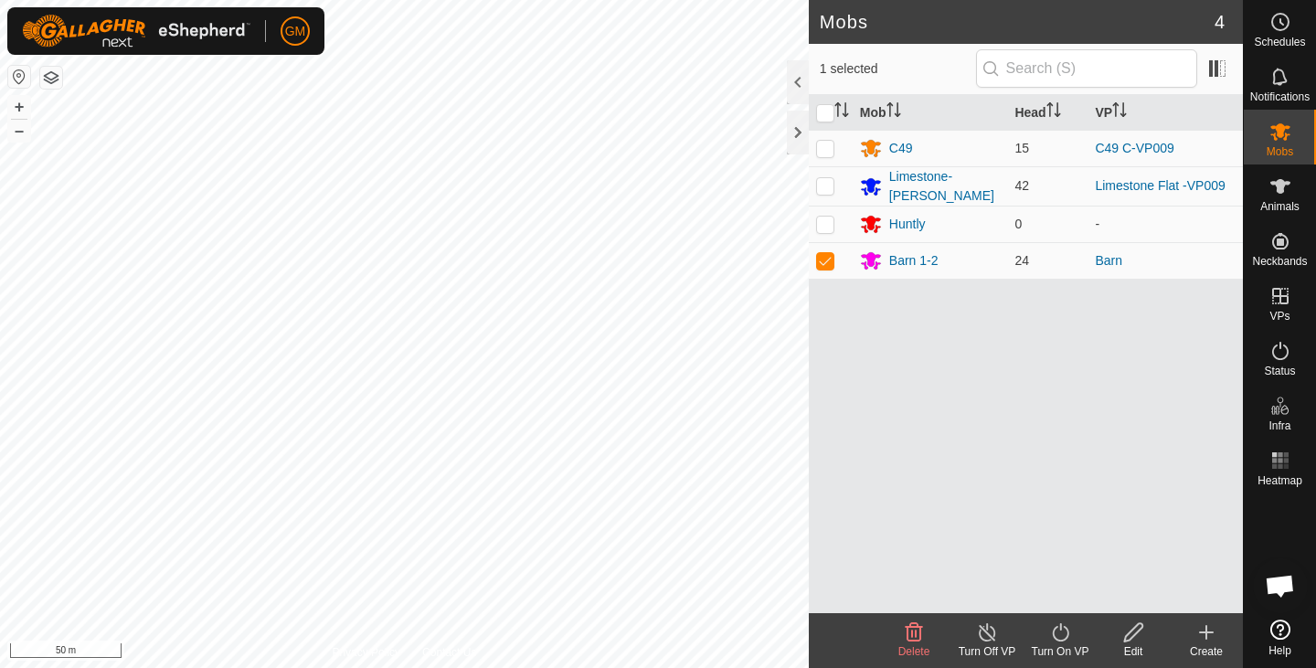
click at [1060, 633] on icon at bounding box center [1060, 633] width 23 height 22
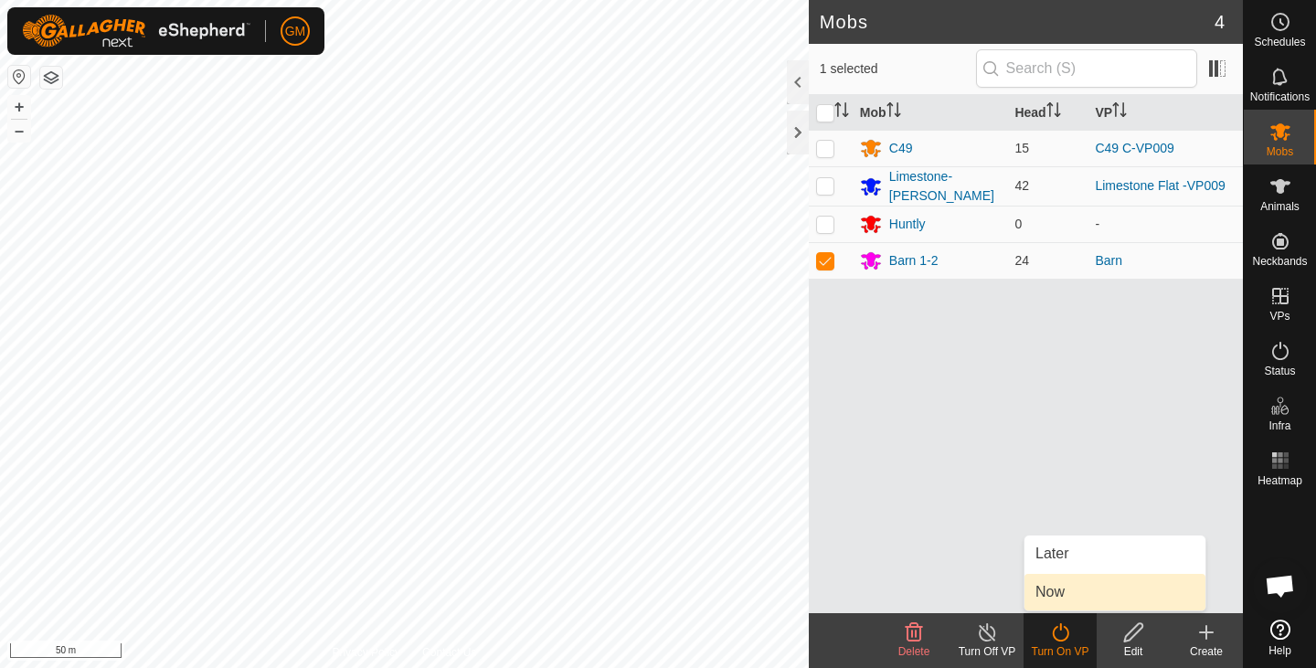
click at [1055, 596] on link "Now" at bounding box center [1115, 592] width 181 height 37
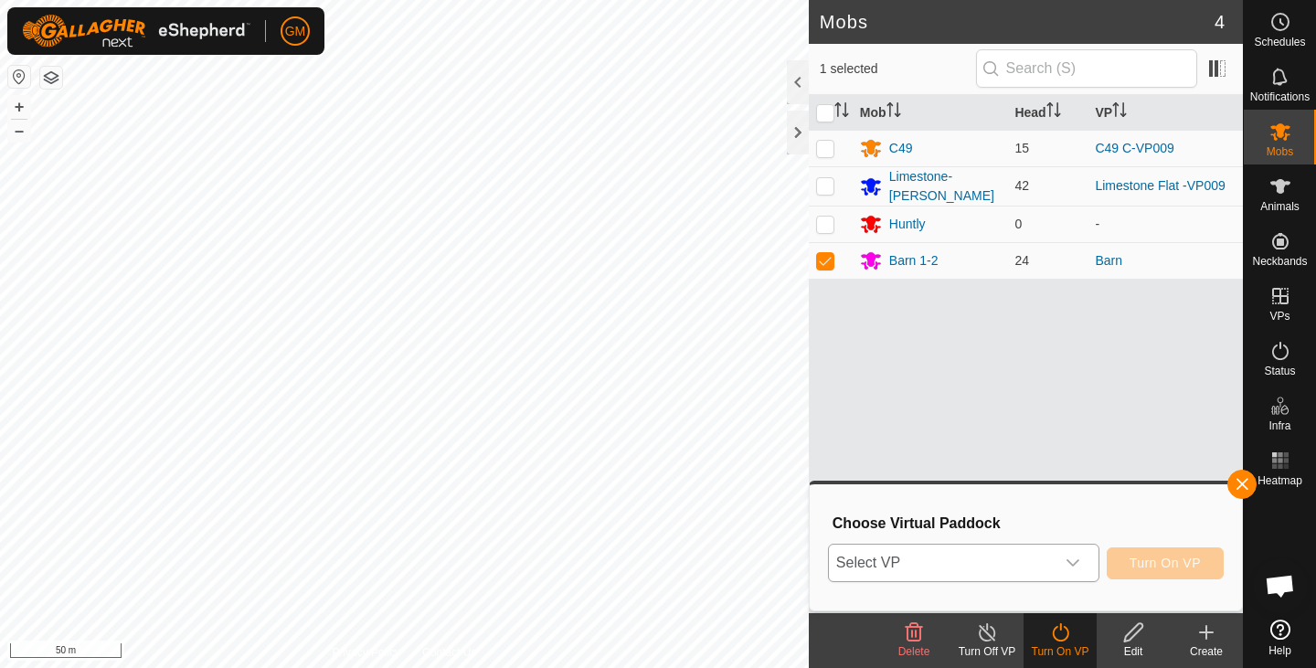
click at [1075, 559] on icon "dropdown trigger" at bounding box center [1073, 563] width 15 height 15
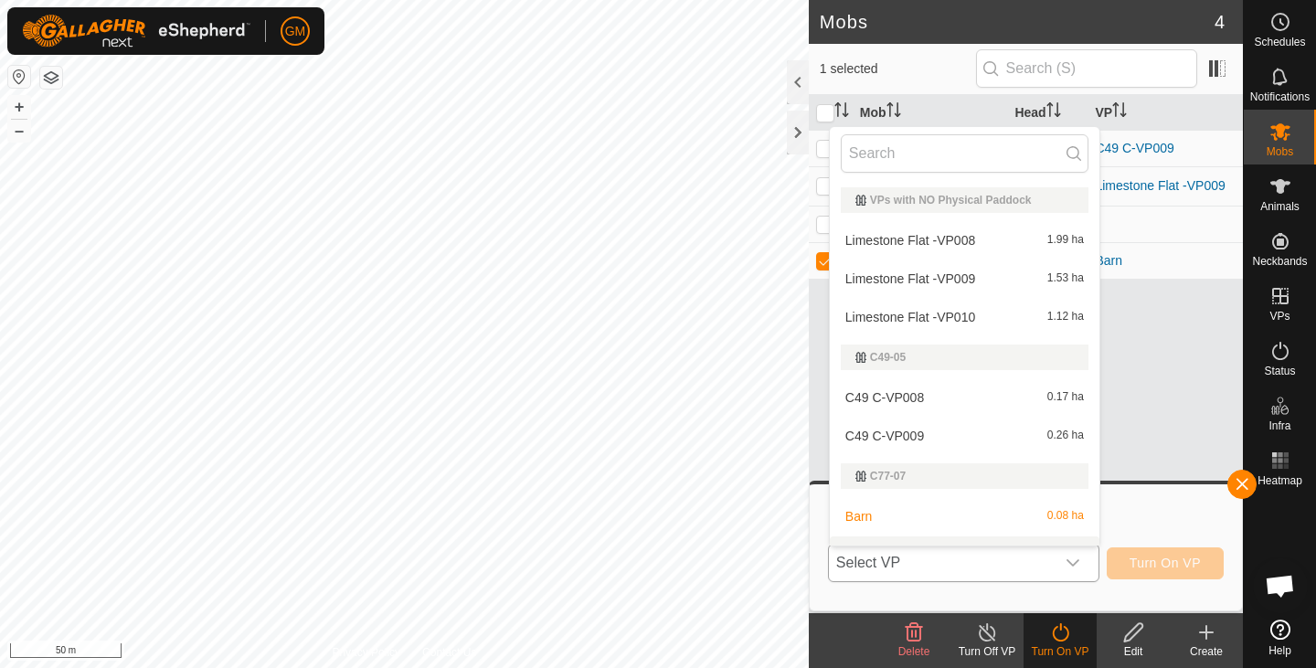
scroll to position [27, 0]
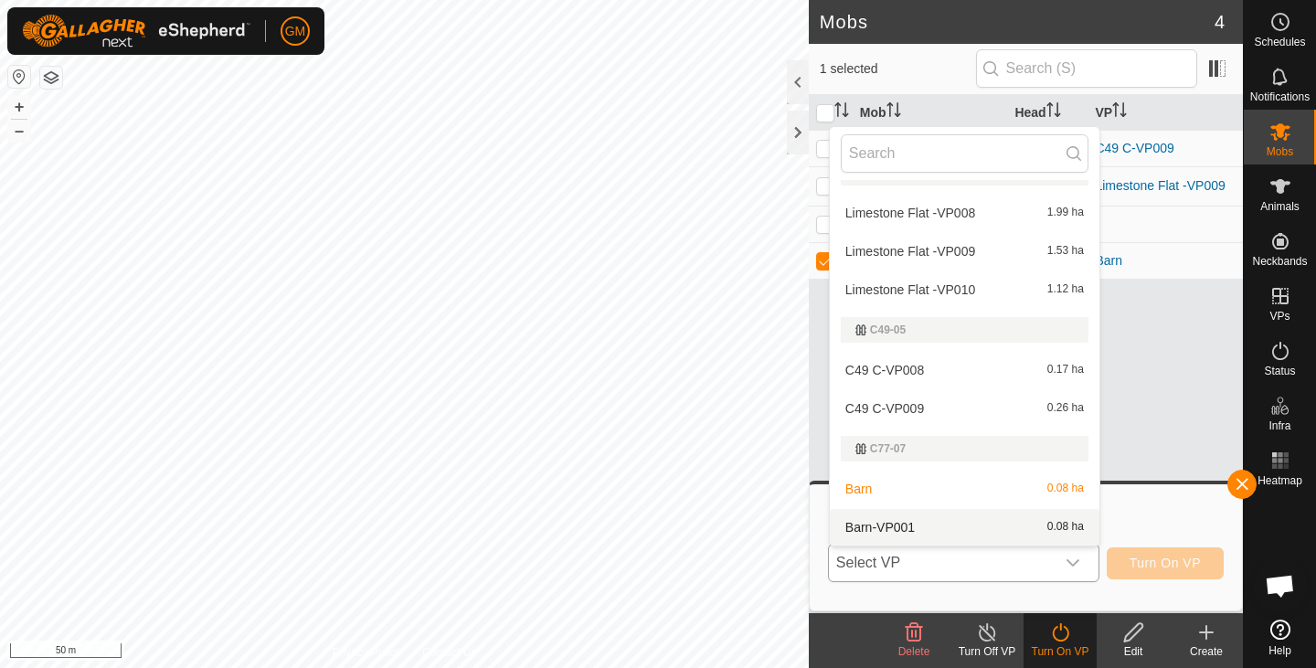
click at [1049, 524] on li "Barn-VP001 0.08 ha" at bounding box center [965, 527] width 270 height 37
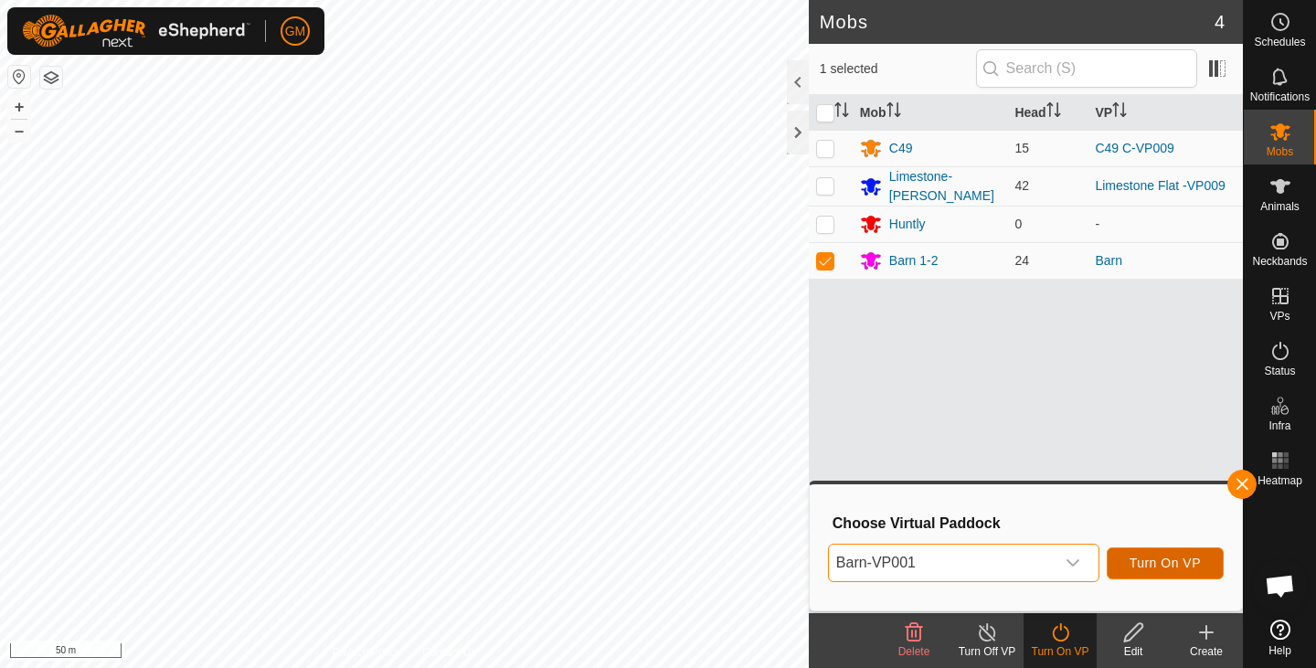
click at [1159, 558] on span "Turn On VP" at bounding box center [1165, 563] width 71 height 15
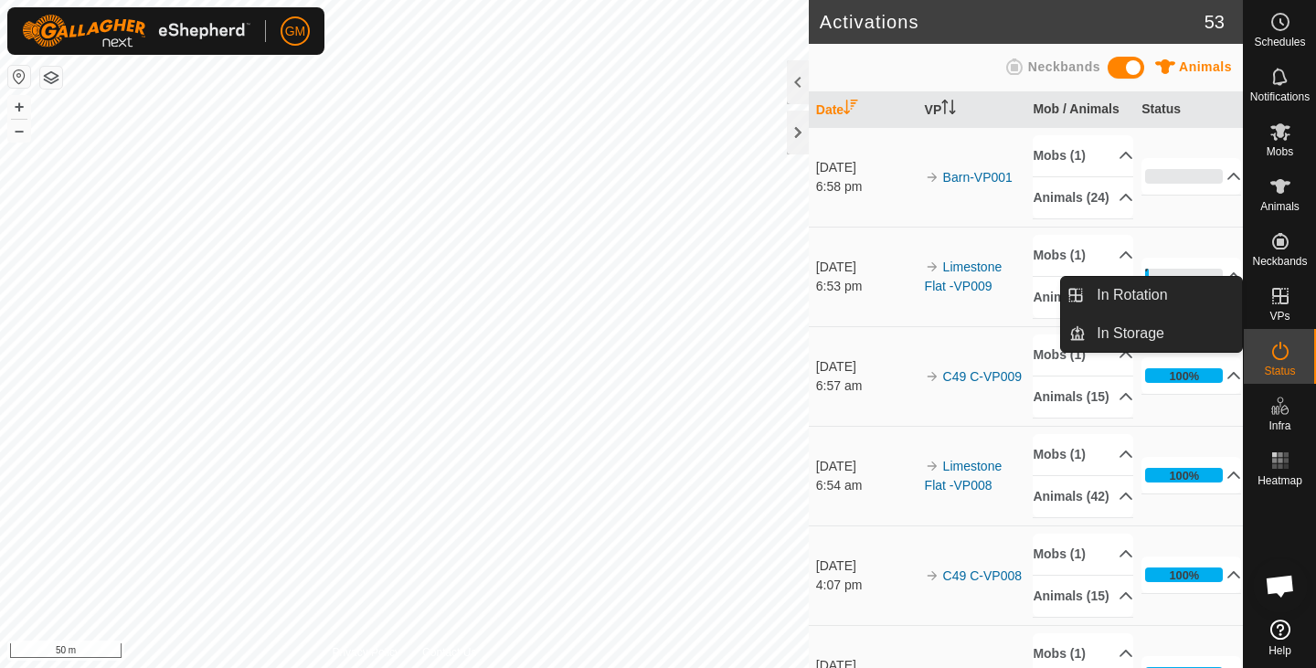
click at [1280, 285] on icon at bounding box center [1281, 296] width 22 height 22
click at [1155, 287] on link "In Rotation" at bounding box center [1164, 295] width 156 height 37
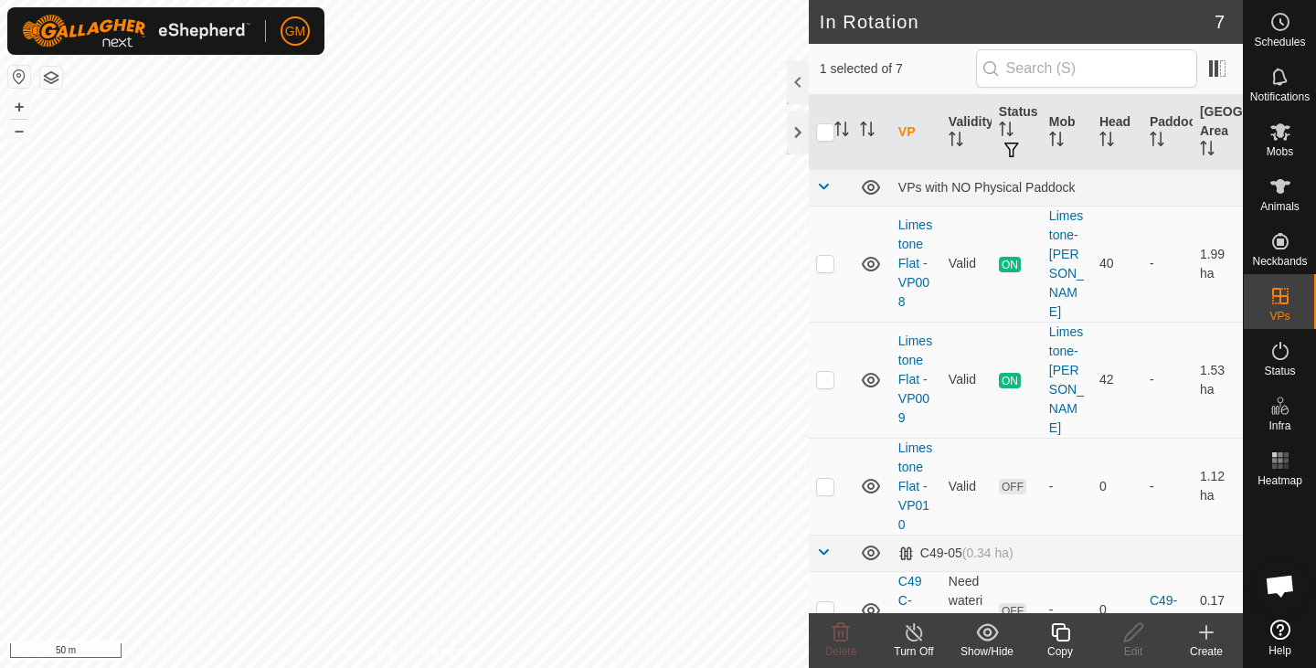
click at [1062, 633] on icon at bounding box center [1060, 633] width 23 height 22
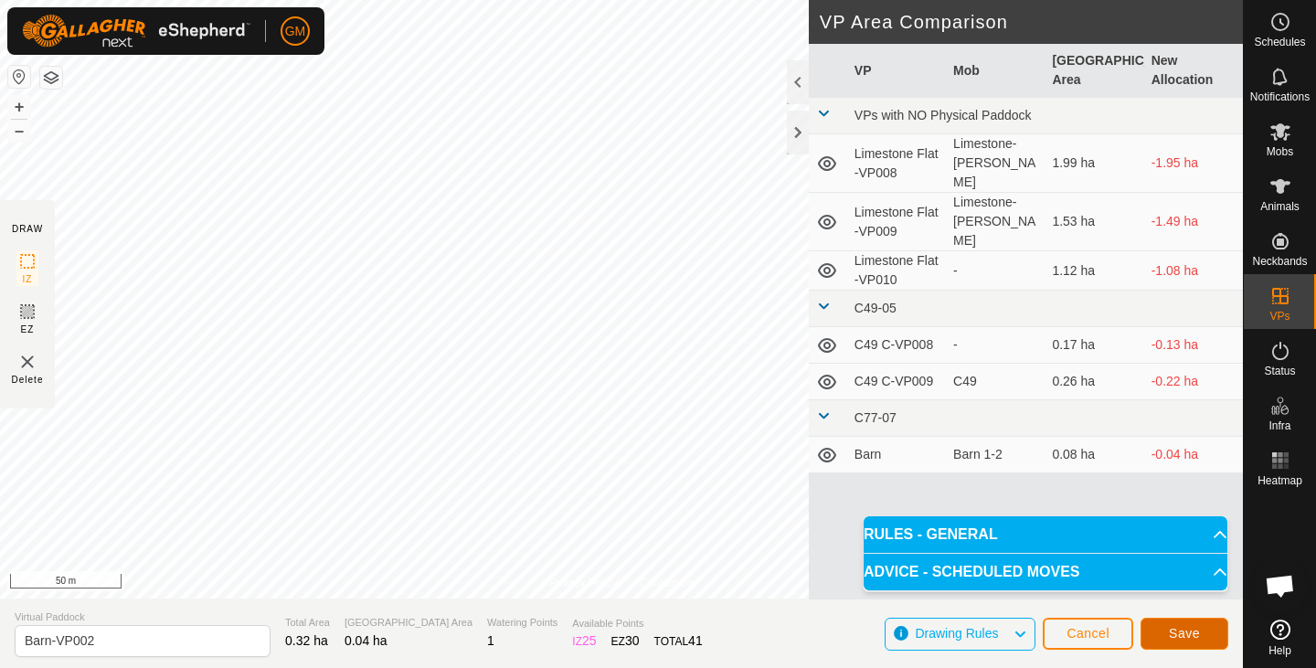
click at [1170, 636] on span "Save" at bounding box center [1184, 633] width 31 height 15
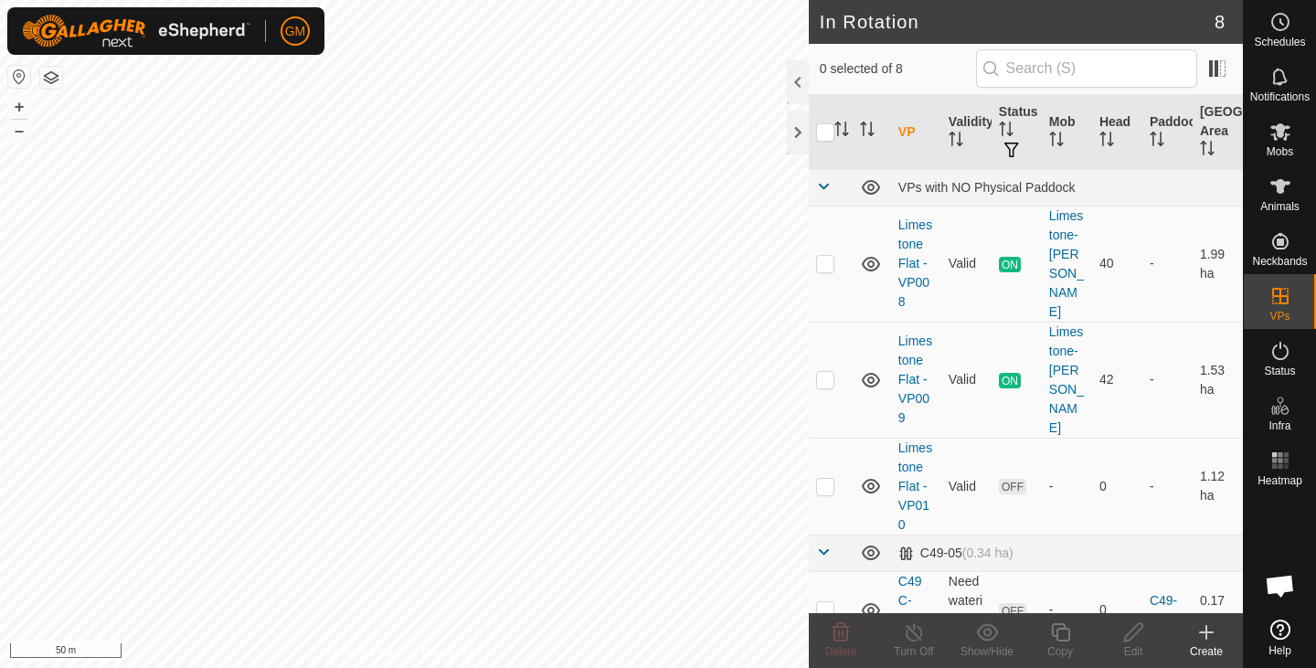
checkbox input "true"
click at [1064, 633] on icon at bounding box center [1060, 633] width 23 height 22
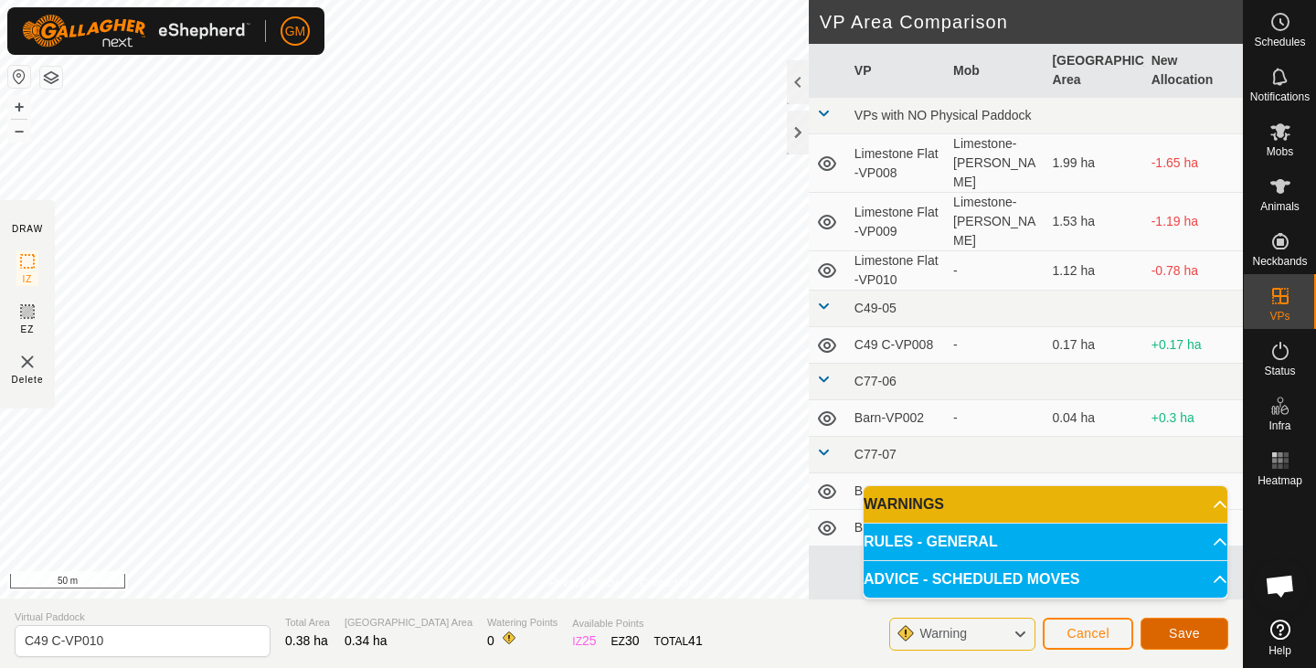
click at [1180, 629] on span "Save" at bounding box center [1184, 633] width 31 height 15
